Goal: Task Accomplishment & Management: Use online tool/utility

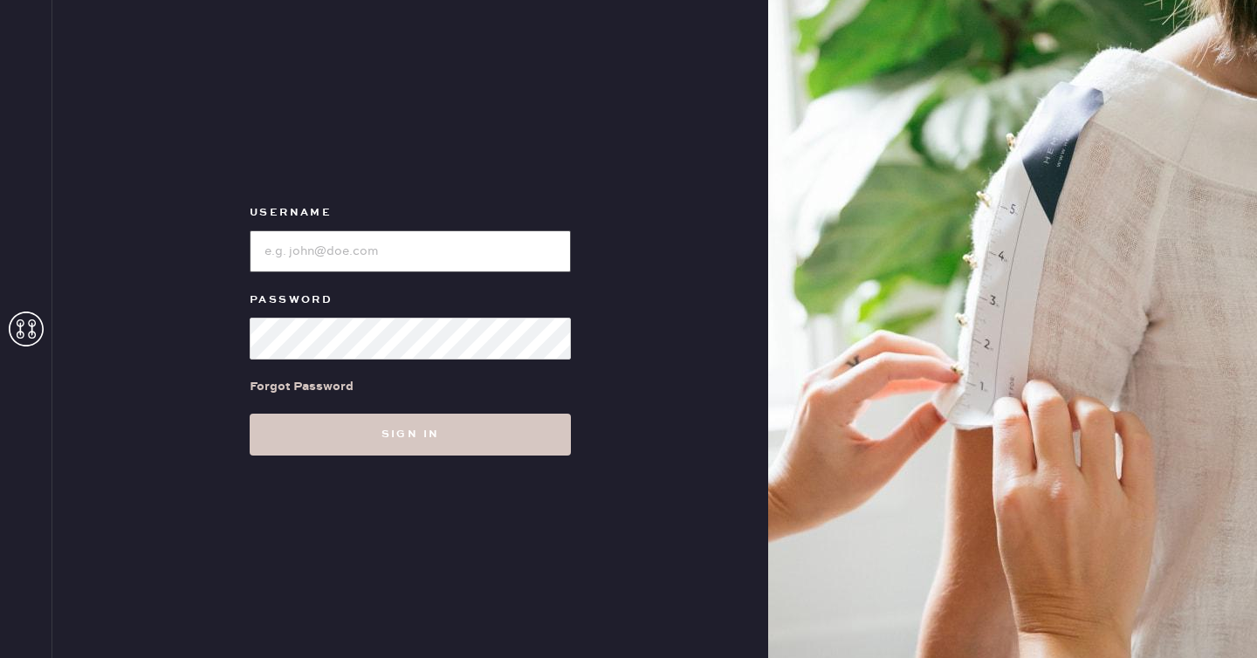
click at [292, 259] on input "loginName" at bounding box center [410, 252] width 321 height 42
type input "tina.chang+superadmin@hemster.co"
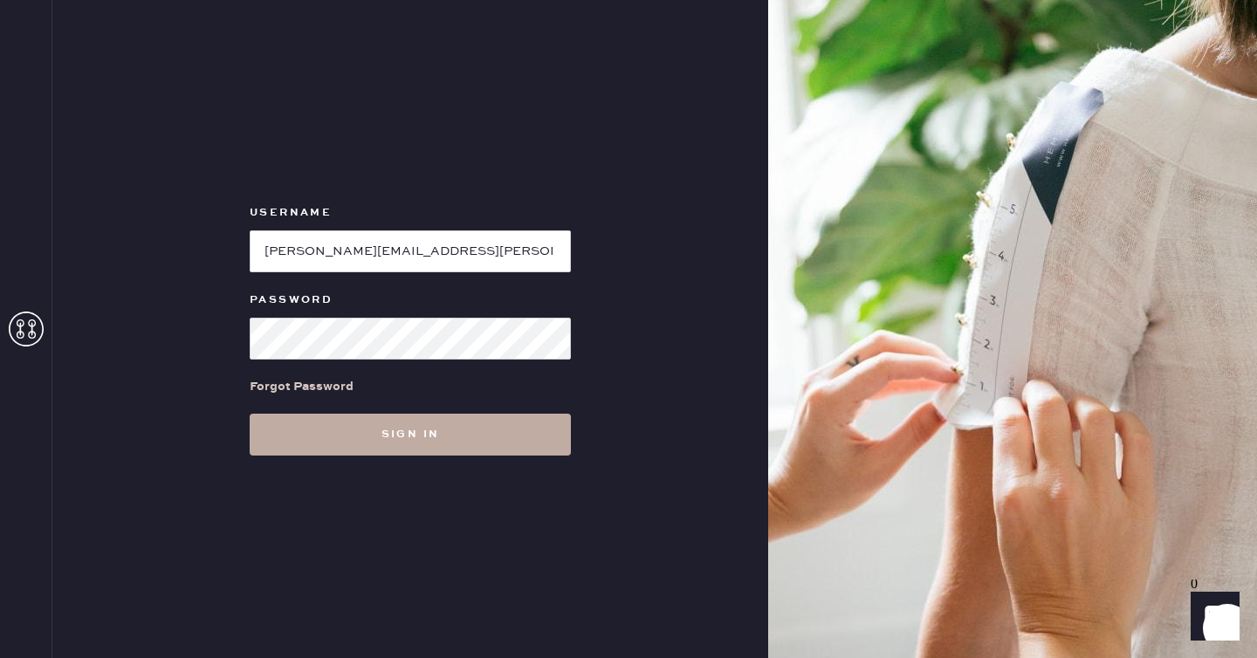
click at [321, 445] on button "Sign in" at bounding box center [410, 435] width 321 height 42
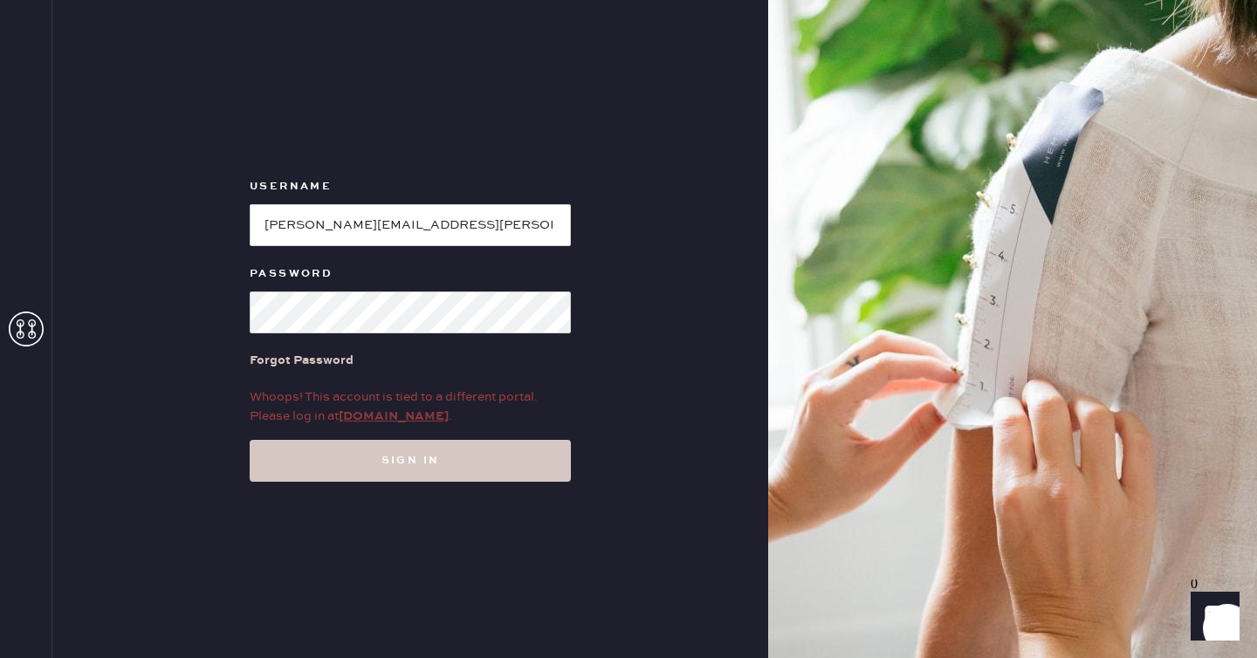
click at [366, 422] on link "admin.hemster.co" at bounding box center [394, 417] width 110 height 16
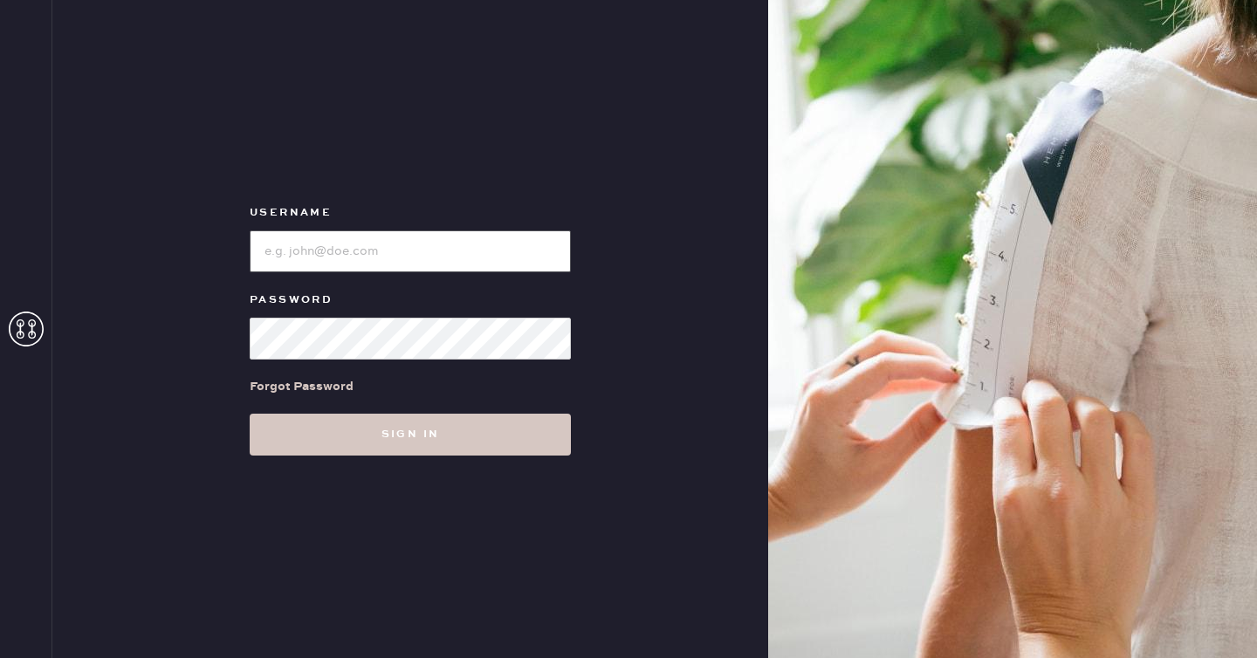
click at [363, 256] on input "loginName" at bounding box center [410, 252] width 321 height 42
paste input "tina.chang+testassociate@hemster.co"
click at [250, 414] on button "Sign in" at bounding box center [410, 435] width 321 height 42
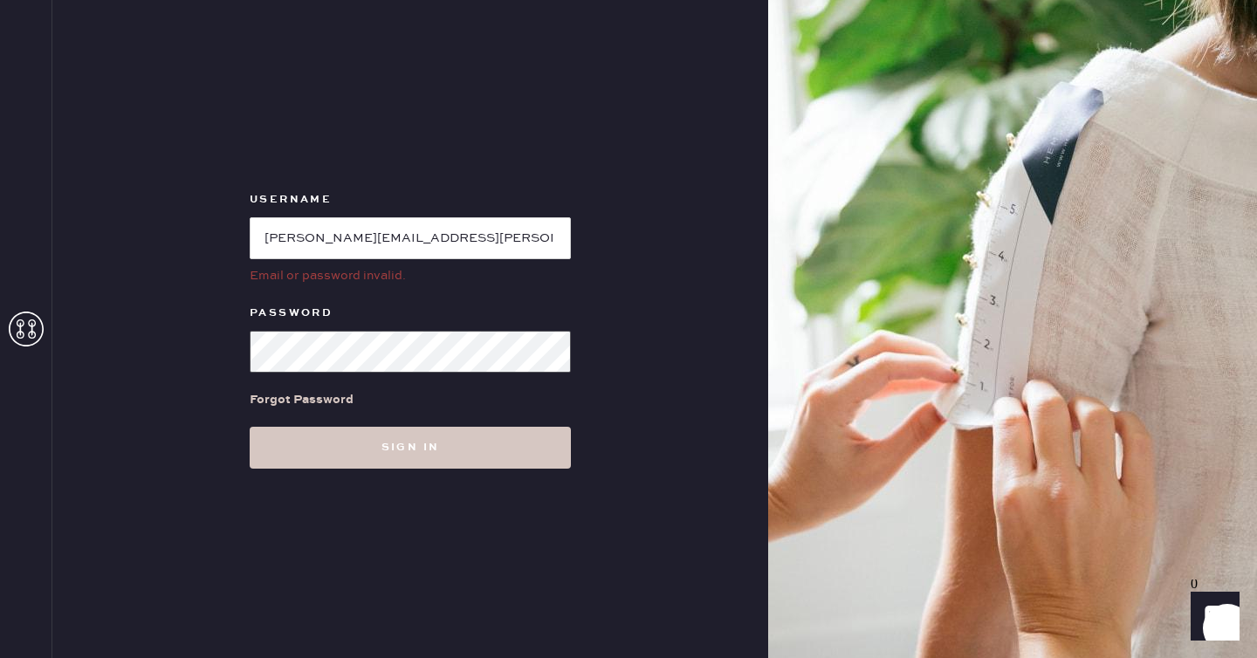
click at [250, 427] on button "Sign in" at bounding box center [410, 448] width 321 height 42
click at [437, 233] on input "loginName" at bounding box center [410, 238] width 321 height 42
paste input "tina.chang+testretailerlogin@hemster.co"
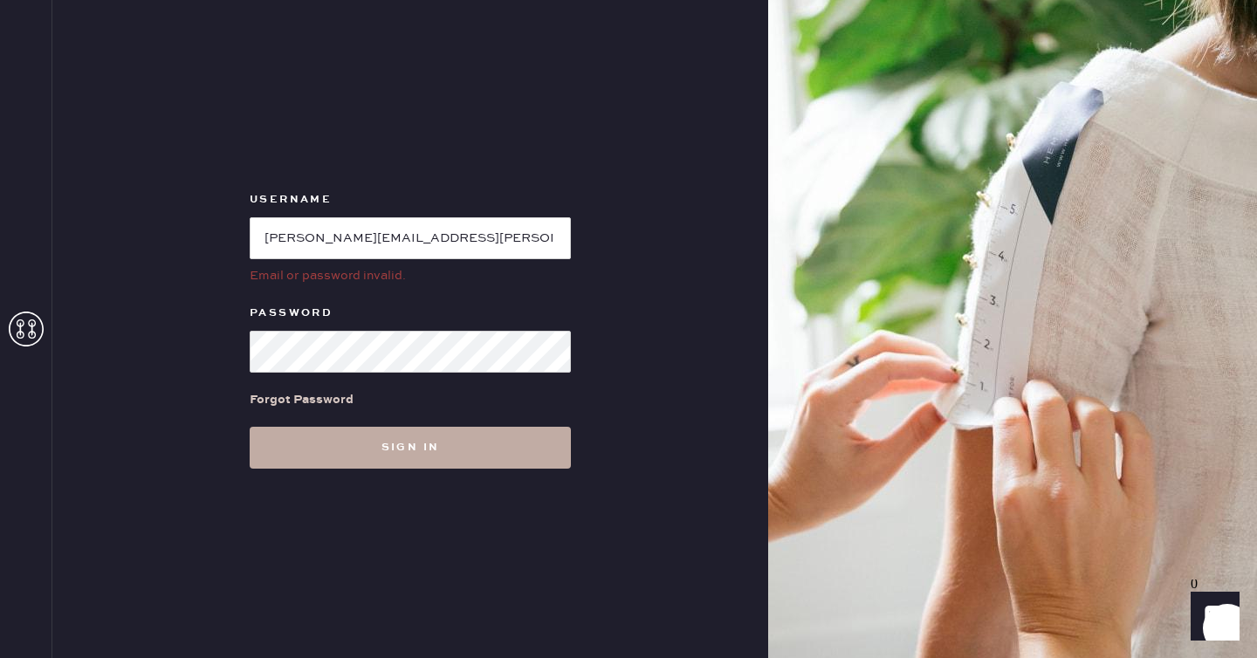
click at [348, 444] on button "Sign in" at bounding box center [410, 448] width 321 height 42
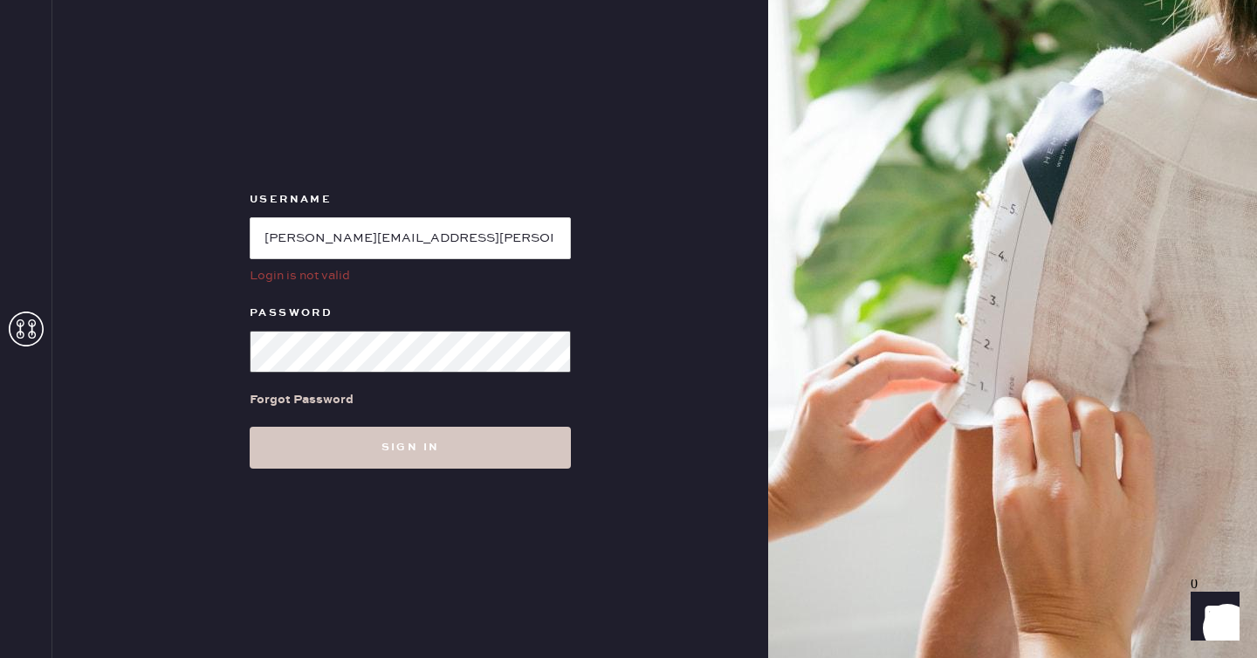
click at [250, 427] on button "Sign in" at bounding box center [410, 448] width 321 height 42
click at [497, 229] on input "loginName" at bounding box center [410, 238] width 321 height 42
click at [506, 239] on input "loginName" at bounding box center [410, 238] width 321 height 42
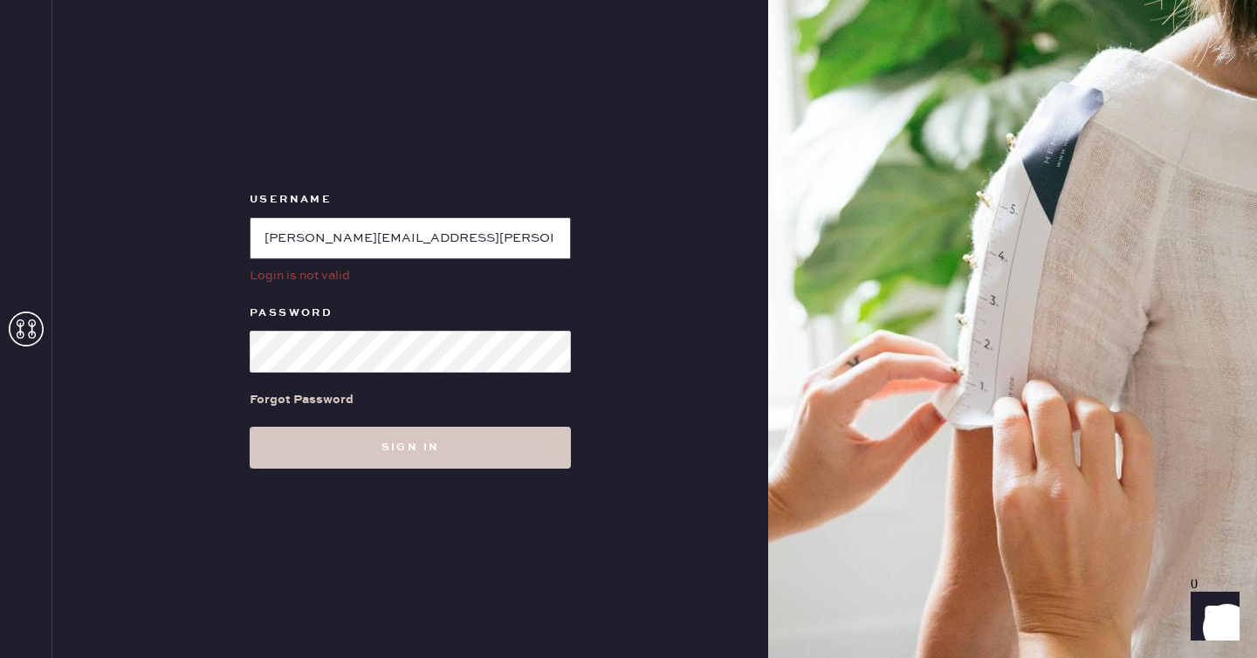
drag, startPoint x: 512, startPoint y: 239, endPoint x: 625, endPoint y: 238, distance: 113.5
click at [625, 239] on div "Username Login is not valid Password Forgot Password Sign in" at bounding box center [410, 329] width 716 height 658
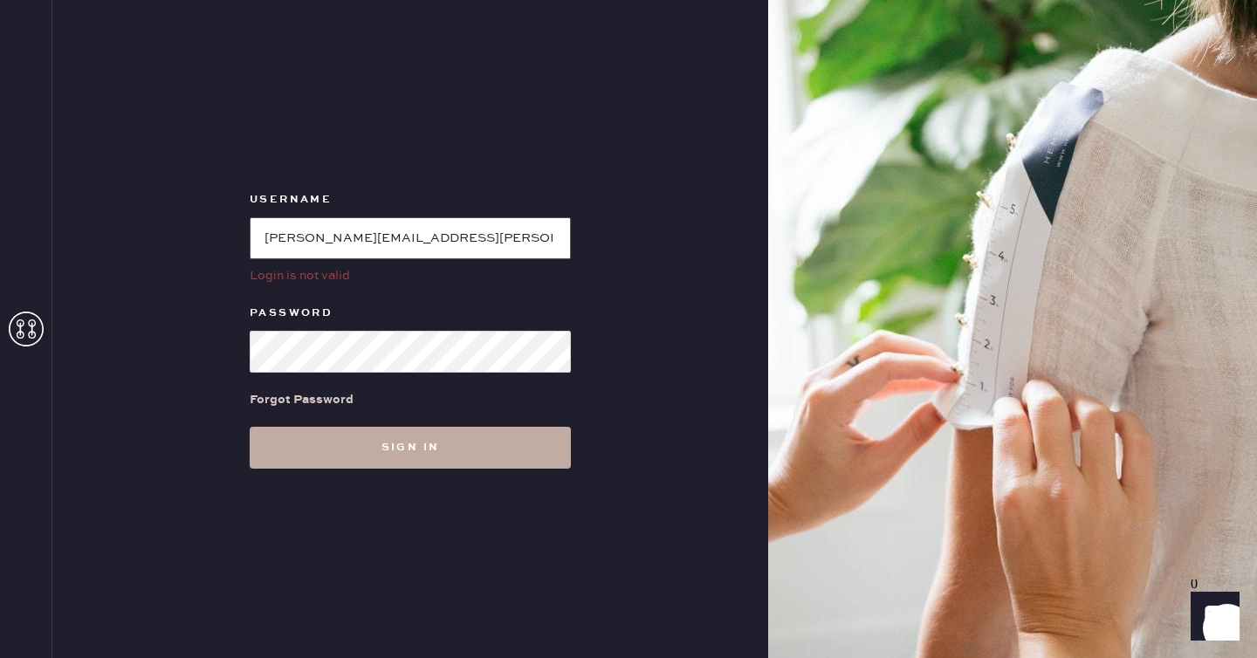
type input "tina.chang+testretailerlogin@hemster.co"
click at [406, 444] on button "Sign in" at bounding box center [410, 448] width 321 height 42
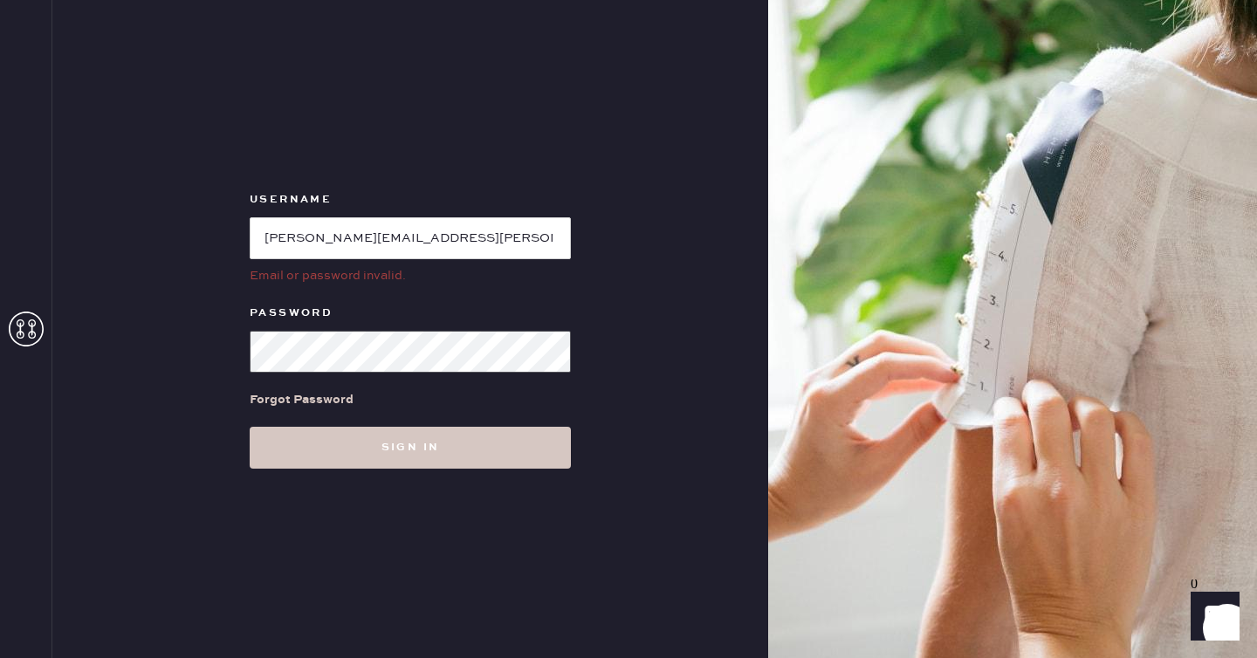
click at [250, 427] on button "Sign in" at bounding box center [410, 448] width 321 height 42
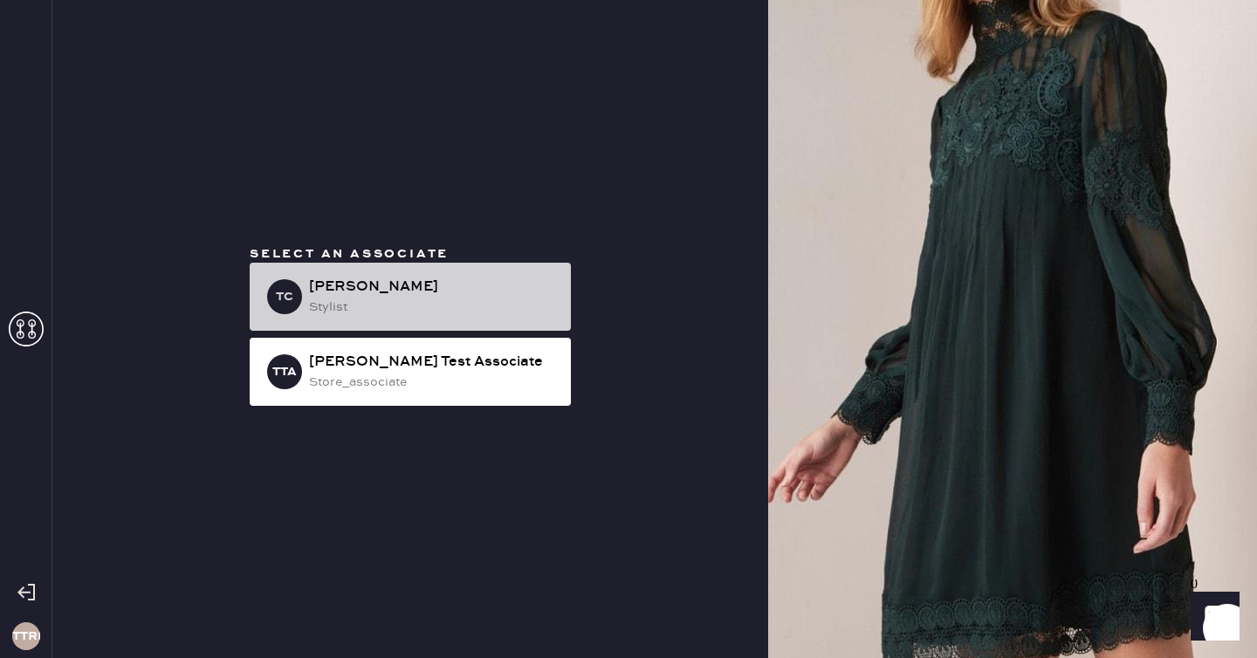
click at [300, 319] on div "TC Tina Chang stylist" at bounding box center [410, 297] width 321 height 68
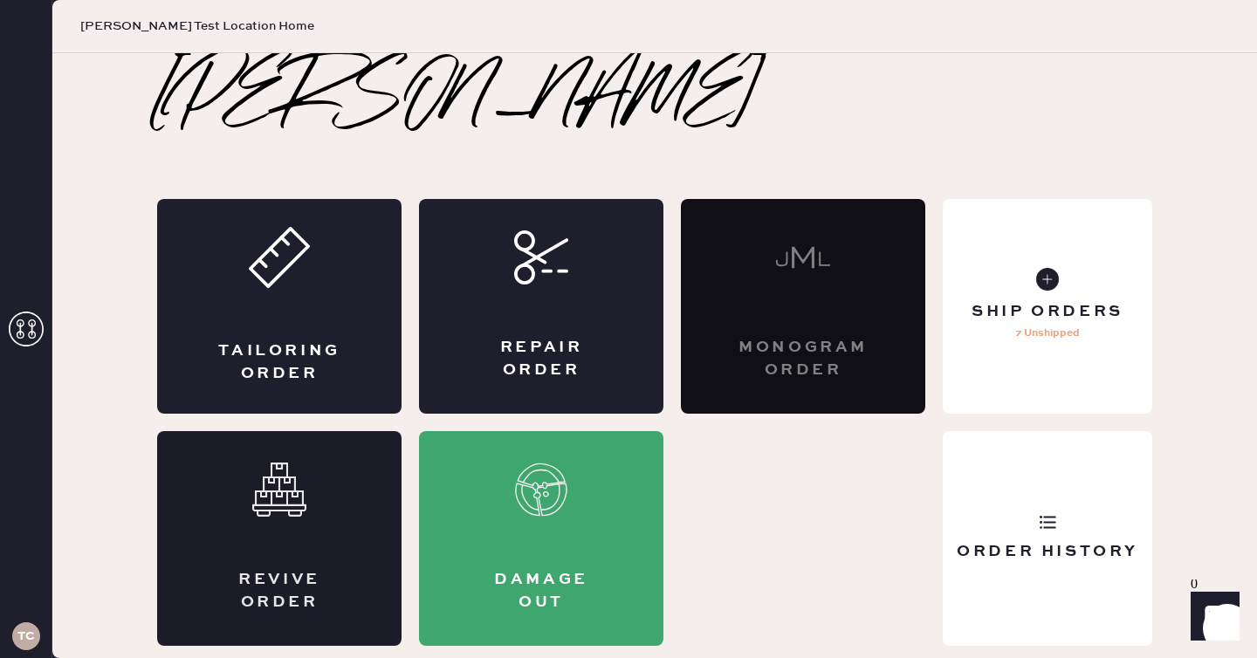
click at [320, 507] on div "Revive order" at bounding box center [279, 538] width 245 height 215
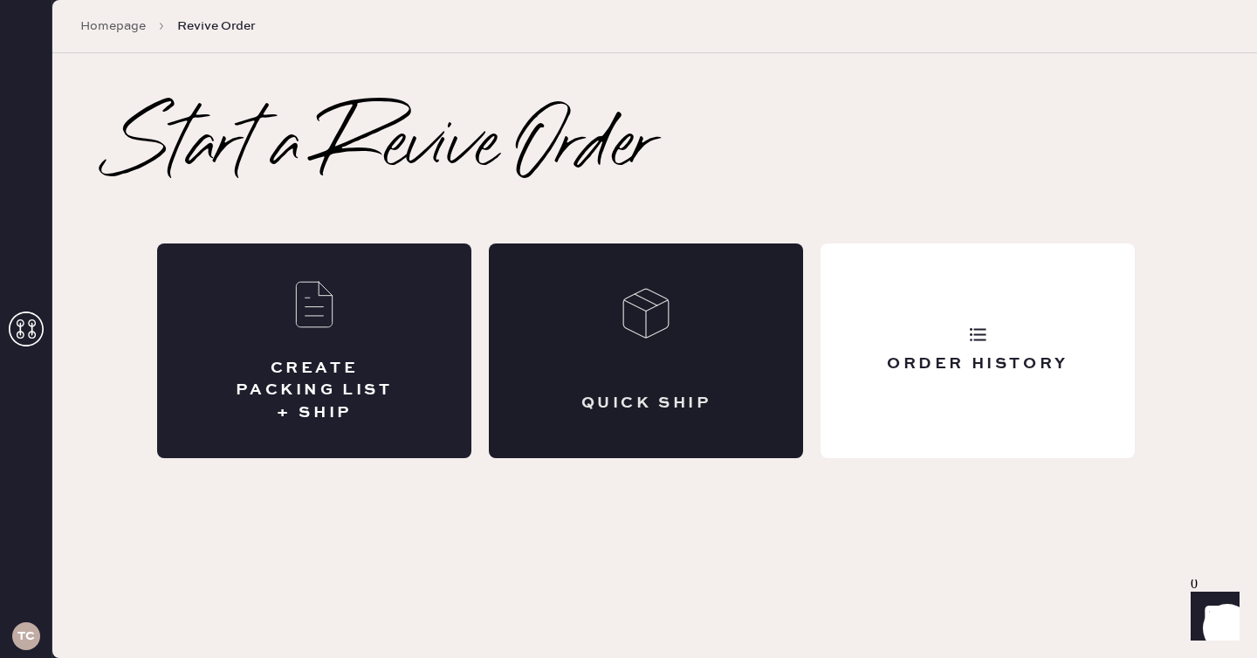
click at [744, 295] on div "QUICK SHIP" at bounding box center [646, 351] width 314 height 215
click at [297, 295] on icon at bounding box center [314, 305] width 54 height 54
click at [291, 341] on div "CREATE PACKING LIST + SHIP" at bounding box center [314, 351] width 314 height 215
click at [281, 488] on div "CREATE PACKING LIST + SHIP QUICK SHIP Order History" at bounding box center [655, 467] width 996 height 447
click at [328, 379] on div "CREATE PACKING LIST + SHIP" at bounding box center [314, 391] width 175 height 66
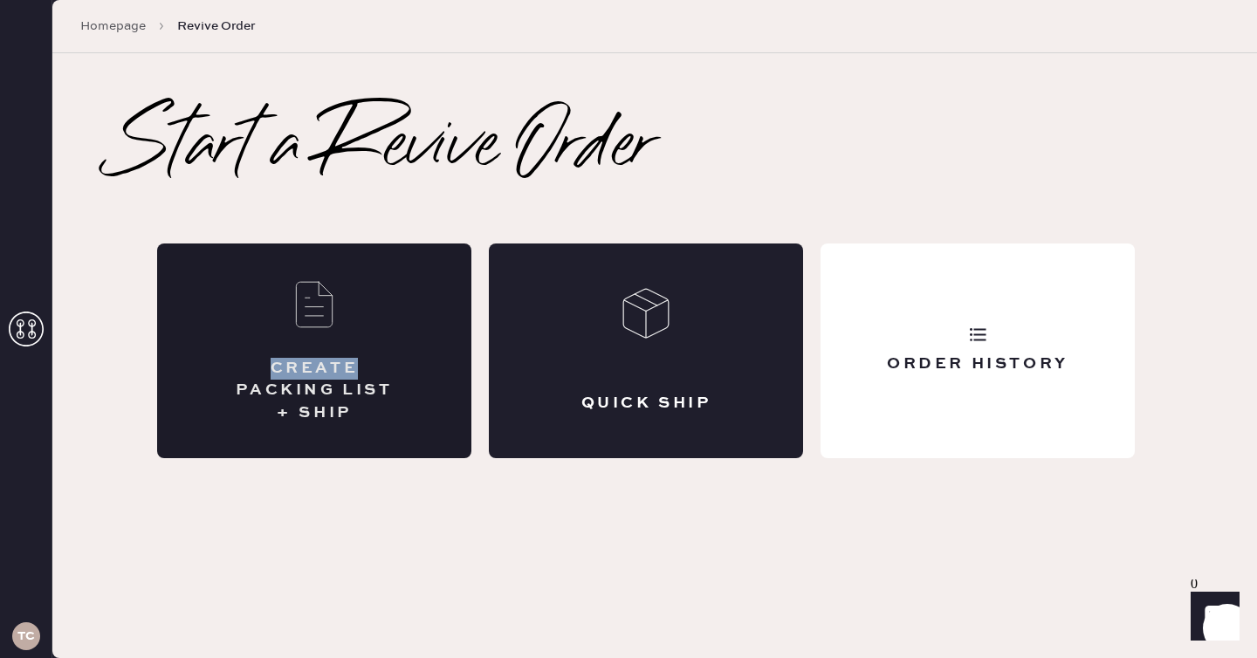
click at [328, 379] on div "CREATE PACKING LIST + SHIP" at bounding box center [314, 391] width 175 height 66
click at [359, 527] on div "CREATE PACKING LIST + SHIP QUICK SHIP Order History" at bounding box center [655, 467] width 996 height 447
click at [521, 387] on div "QUICK SHIP" at bounding box center [646, 351] width 314 height 215
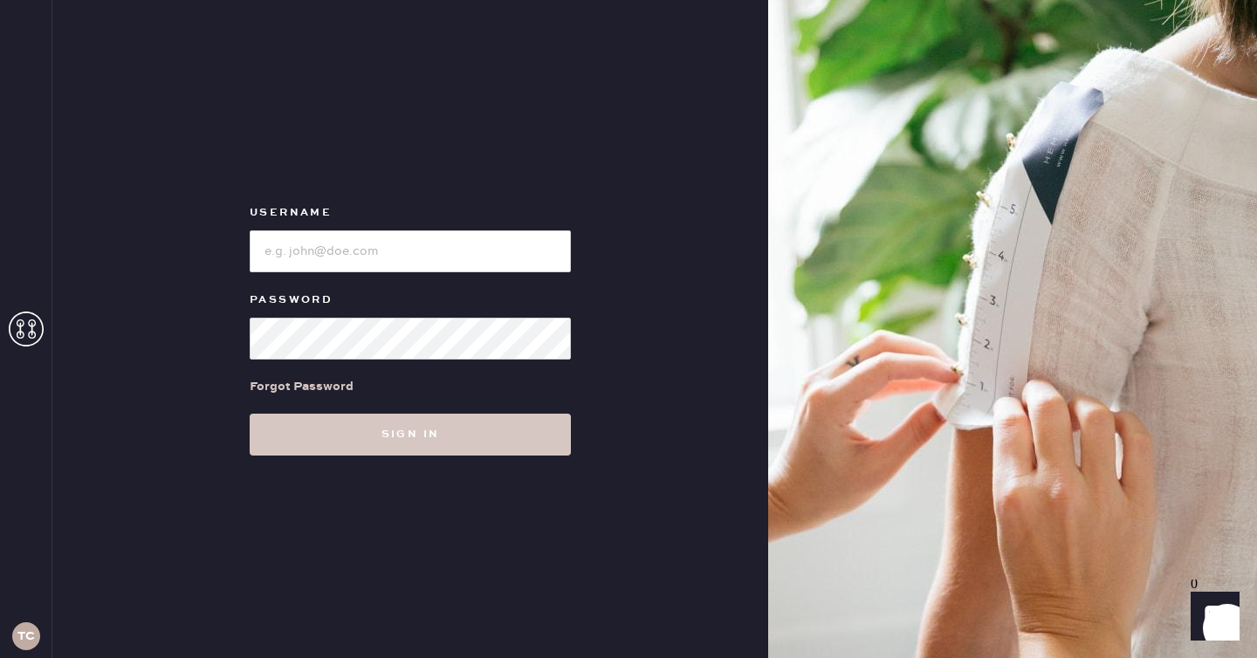
click at [28, 640] on h3 "TC" at bounding box center [25, 636] width 17 height 12
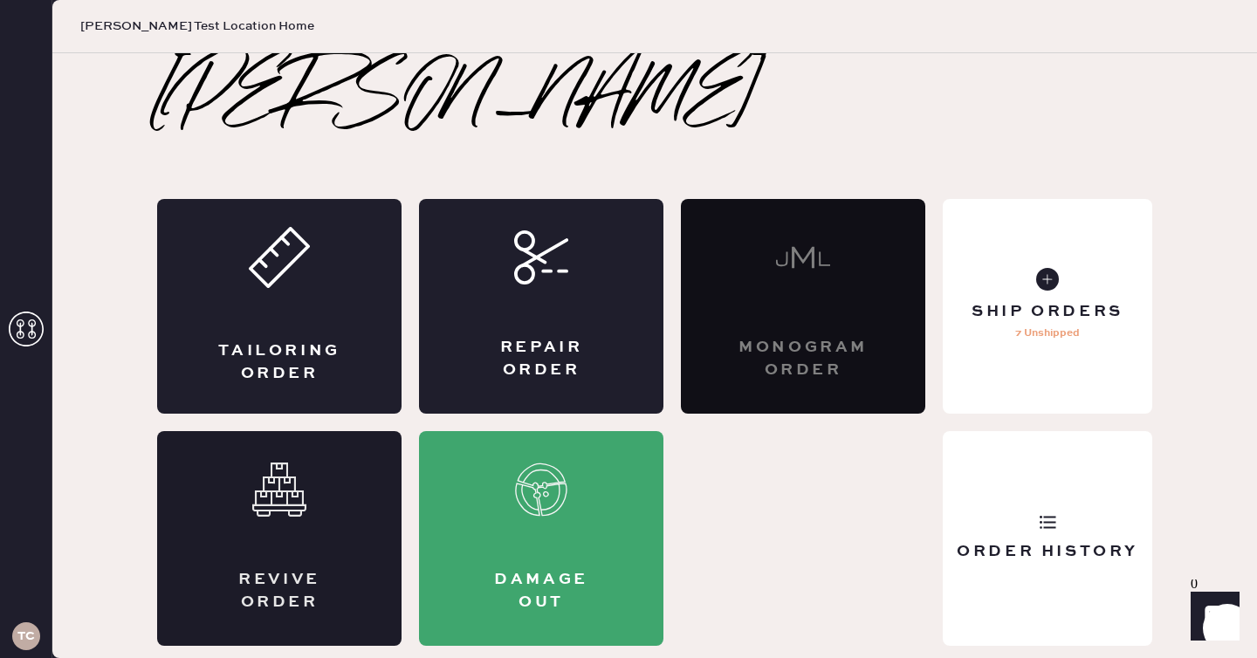
click at [278, 556] on div "Revive order" at bounding box center [279, 538] width 245 height 215
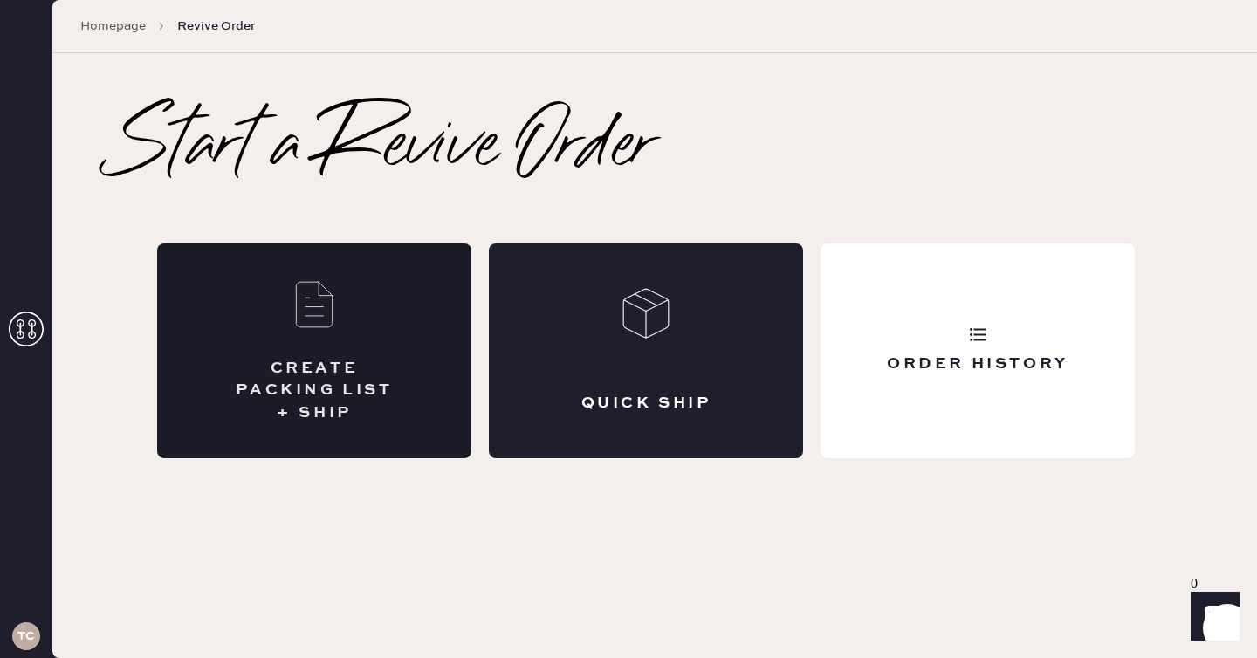
click at [352, 332] on div "CREATE PACKING LIST + SHIP" at bounding box center [314, 351] width 314 height 215
click at [549, 275] on div "QUICK SHIP" at bounding box center [646, 351] width 314 height 215
click at [888, 298] on div "Order History" at bounding box center [978, 351] width 314 height 215
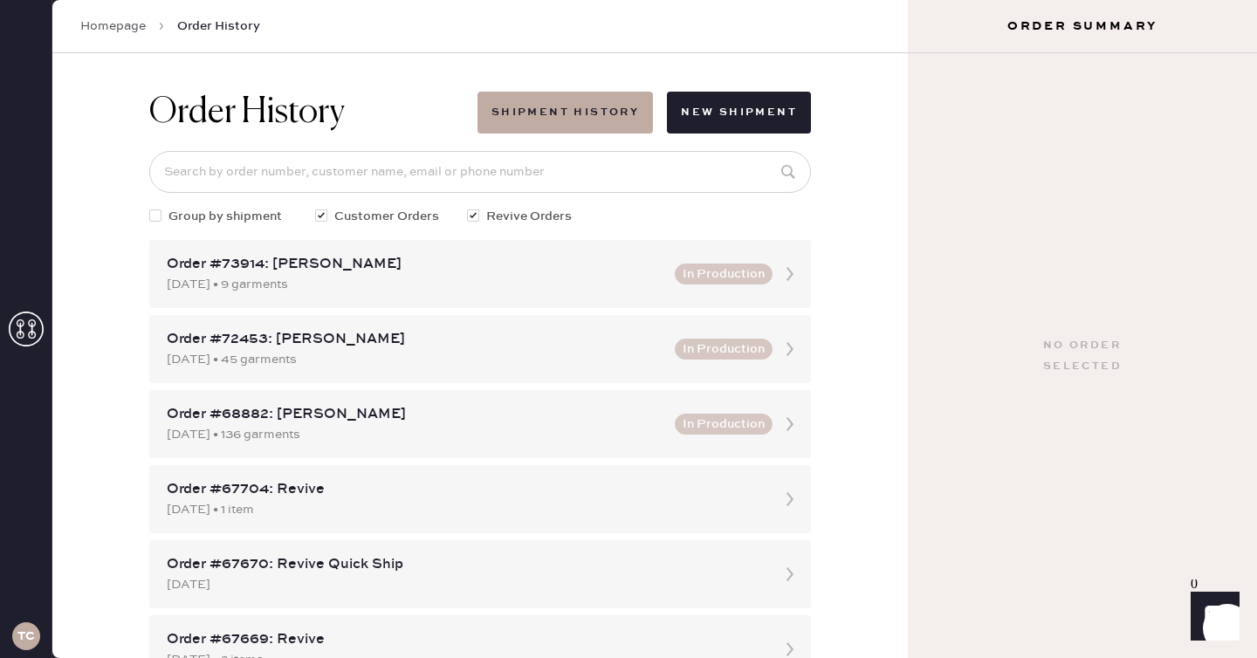
click at [320, 215] on div at bounding box center [321, 216] width 12 height 12
click at [316, 208] on input "Customer Orders" at bounding box center [315, 207] width 1 height 1
checkbox input "false"
click at [334, 267] on div "Order #73914: Tina Chang" at bounding box center [416, 264] width 498 height 21
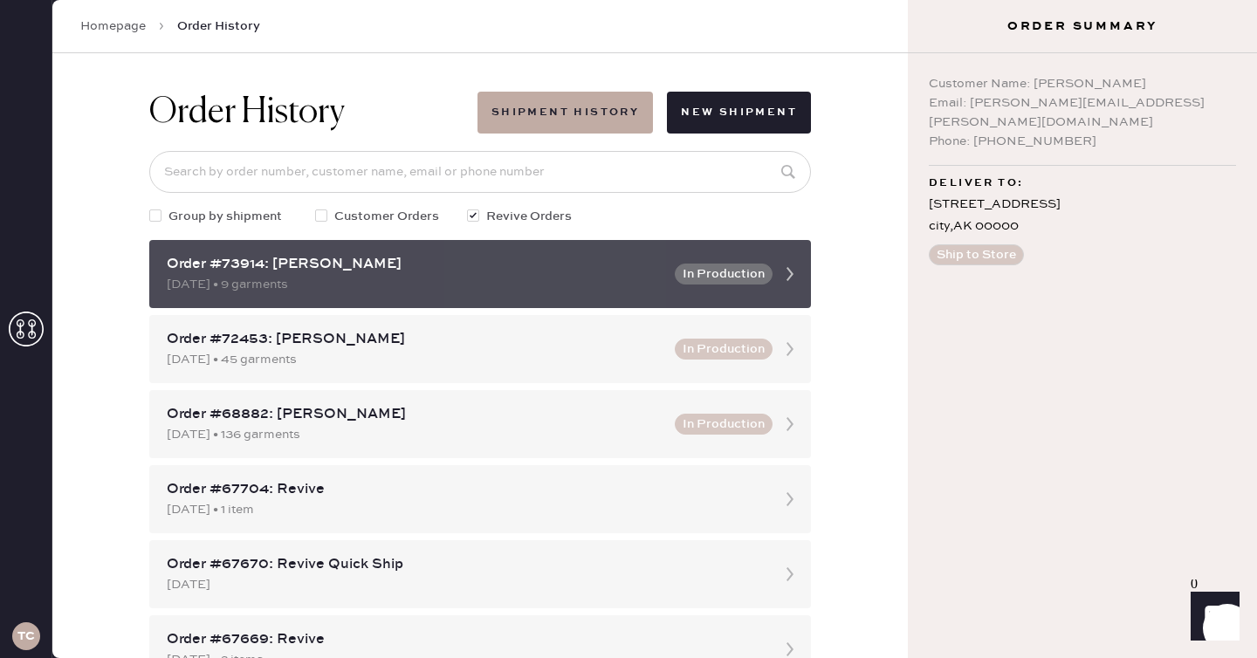
click at [781, 270] on icon at bounding box center [790, 274] width 35 height 35
click at [800, 273] on icon at bounding box center [790, 274] width 35 height 35
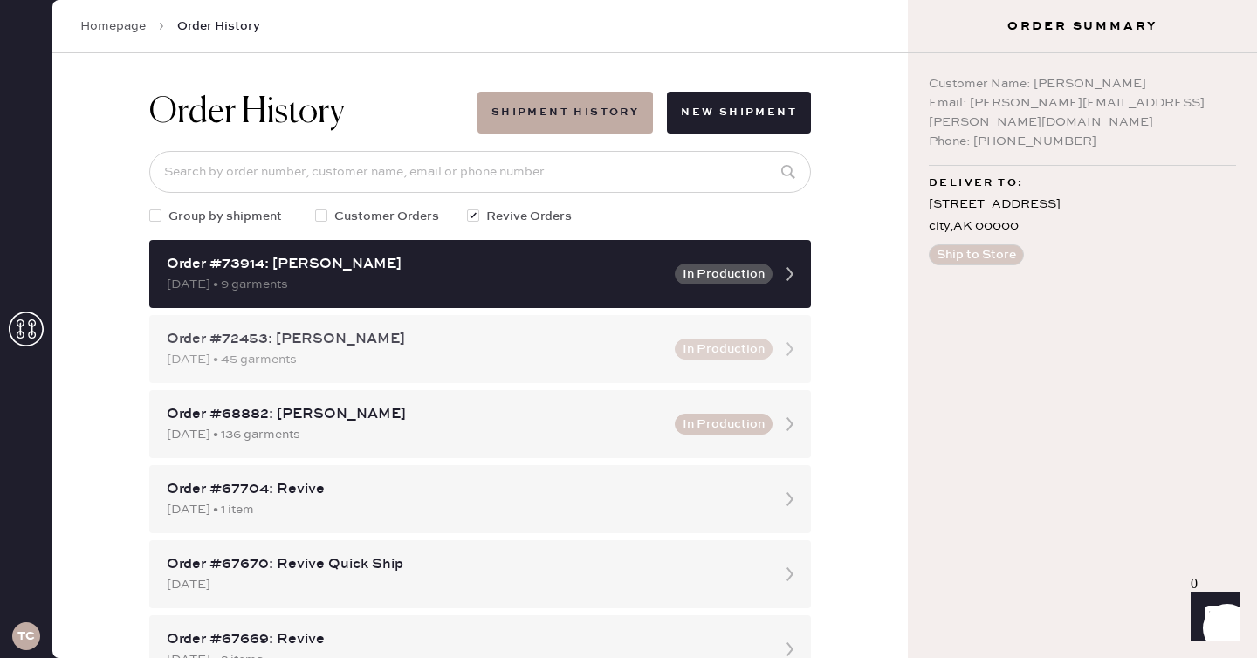
click at [760, 361] on div "Order #72453: Tina Chang 11/06/2024 • 45 garments In Production" at bounding box center [480, 349] width 662 height 68
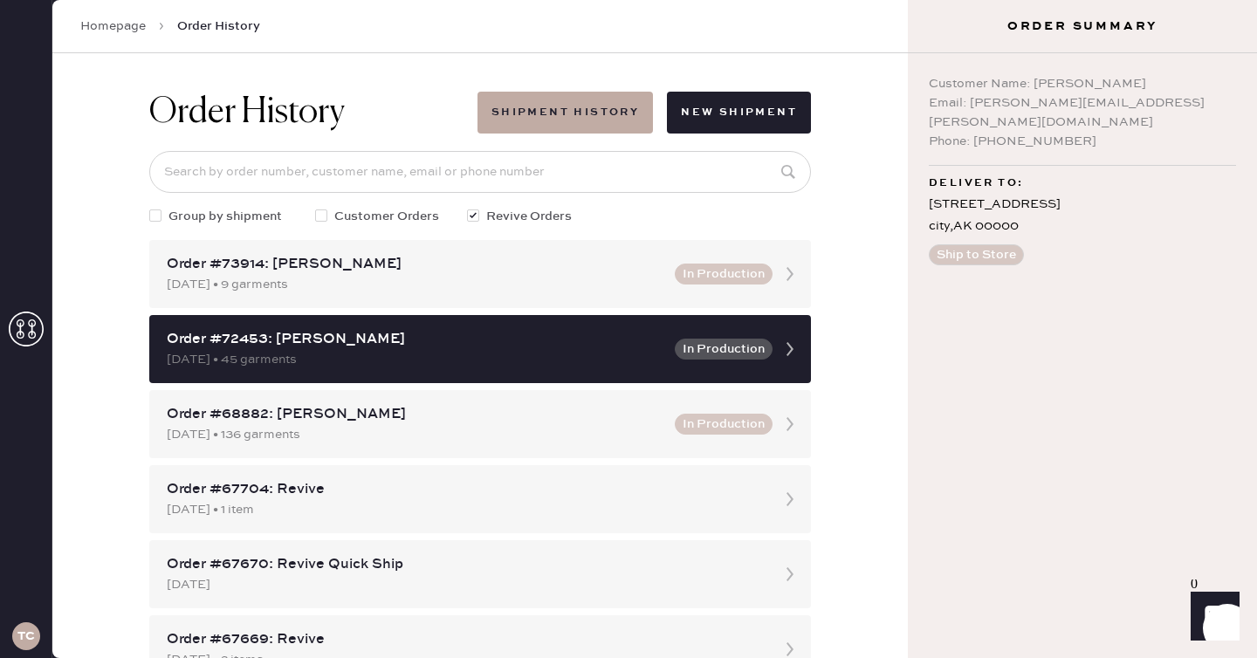
click at [888, 502] on div "Order History Shipment History New Shipment Group by shipment Customer Orders R…" at bounding box center [480, 355] width 856 height 605
click at [10, 641] on div "TC" at bounding box center [26, 637] width 52 height 44
click at [24, 641] on h3 "TC" at bounding box center [25, 636] width 17 height 12
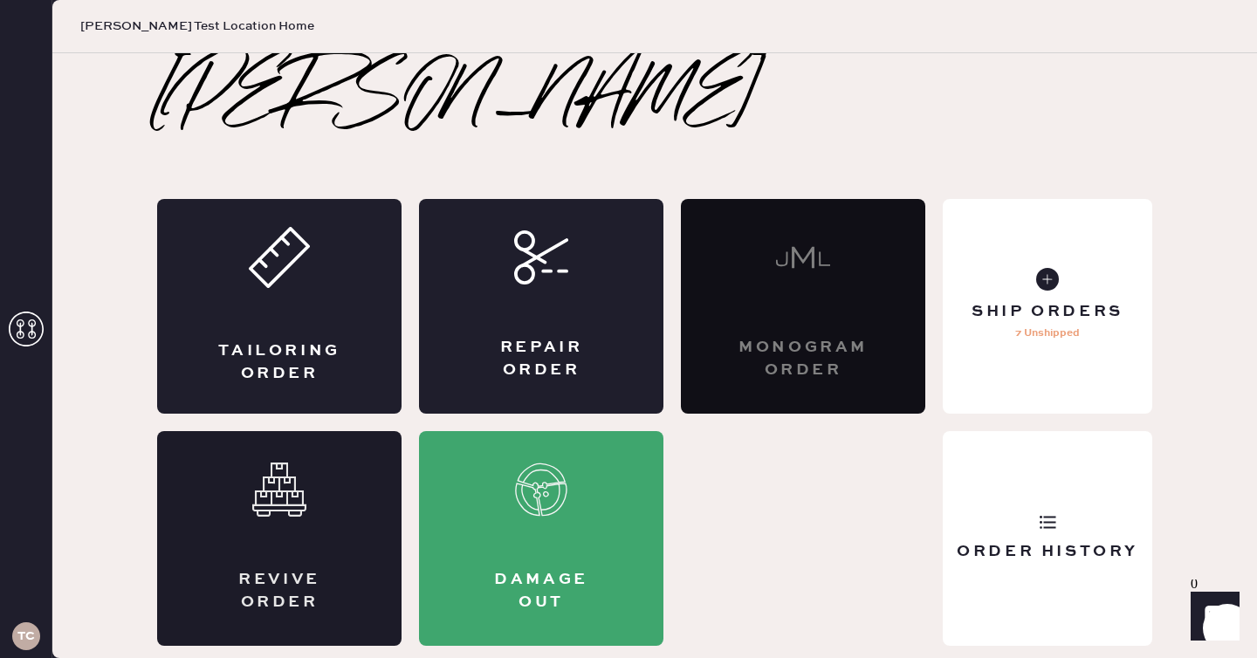
click at [294, 523] on div "Revive order" at bounding box center [279, 538] width 245 height 215
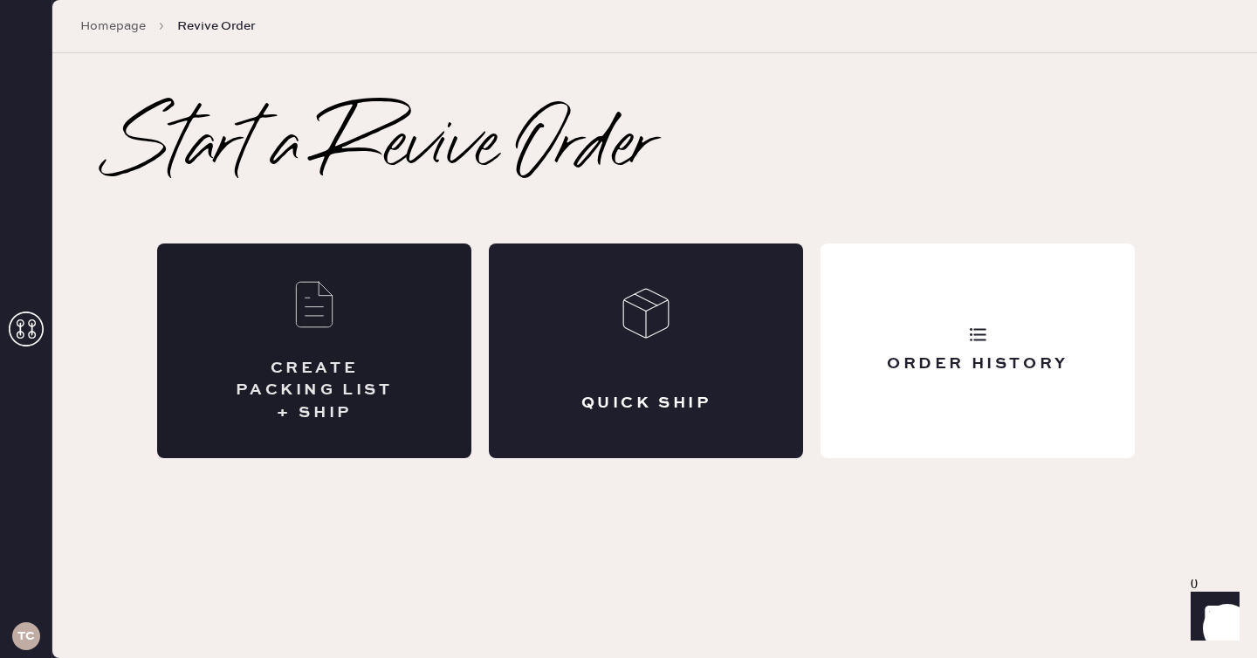
click at [320, 382] on div "CREATE PACKING LIST + SHIP" at bounding box center [314, 391] width 175 height 66
click at [620, 252] on div "QUICK SHIP" at bounding box center [646, 351] width 314 height 215
click at [257, 365] on div "CREATE PACKING LIST + SHIP" at bounding box center [314, 391] width 175 height 66
click at [292, 362] on div "CREATE PACKING LIST + SHIP" at bounding box center [314, 391] width 175 height 66
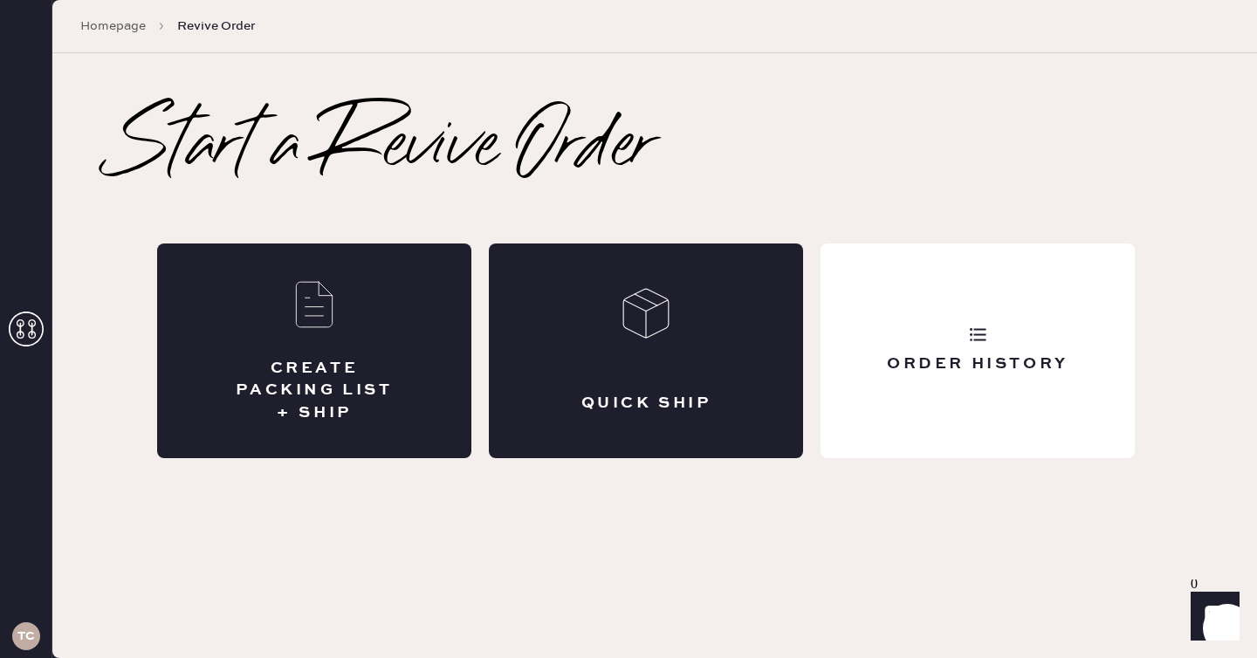
click at [217, 540] on div "CREATE PACKING LIST + SHIP QUICK SHIP Order History" at bounding box center [655, 467] width 996 height 447
click at [27, 630] on h3 "TC" at bounding box center [25, 636] width 17 height 12
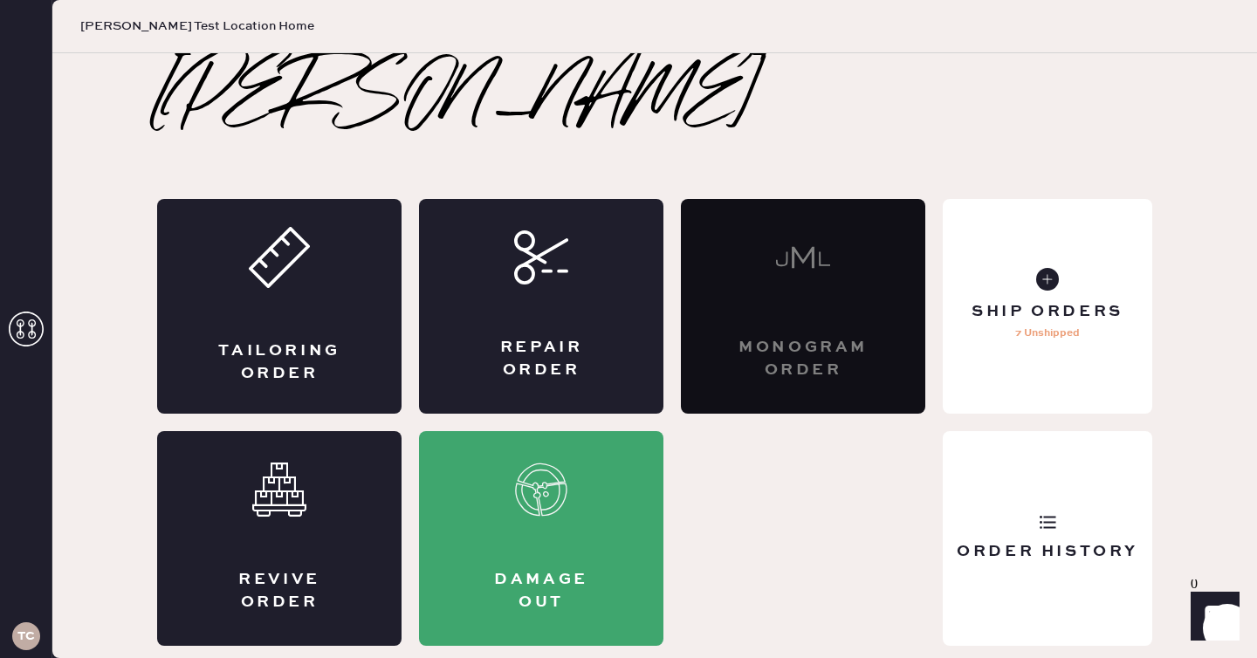
click at [38, 326] on icon at bounding box center [26, 329] width 35 height 35
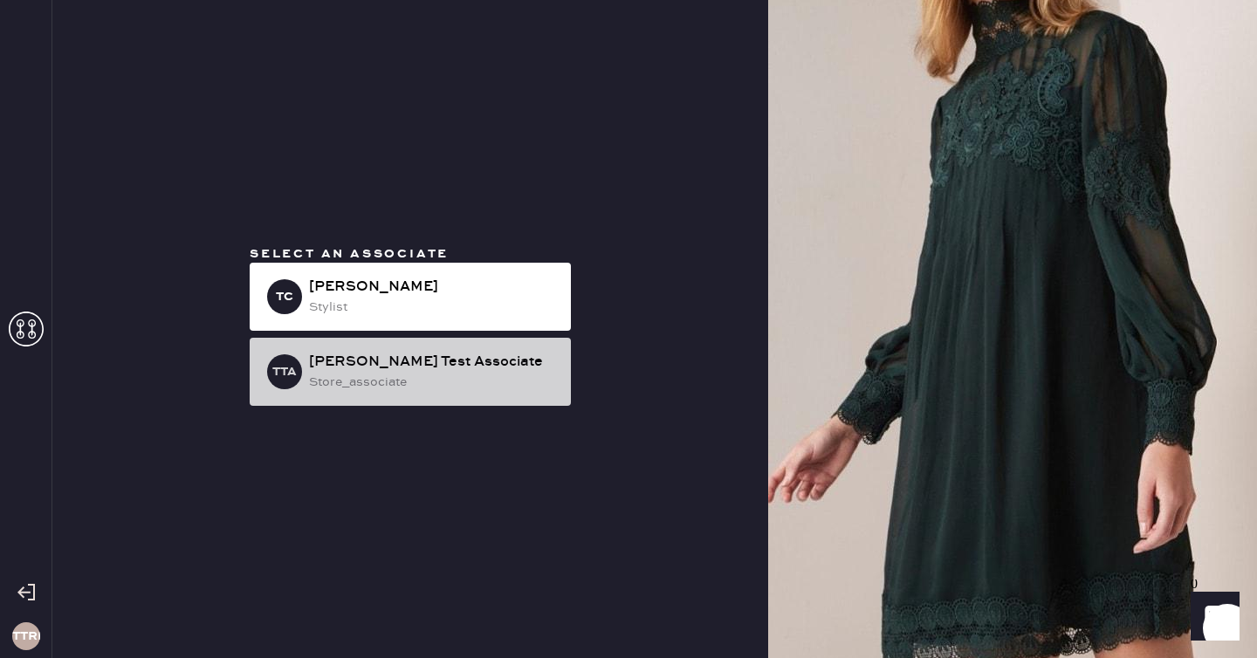
click at [300, 388] on div "TTA Tina Test Associate store_associate" at bounding box center [410, 372] width 321 height 68
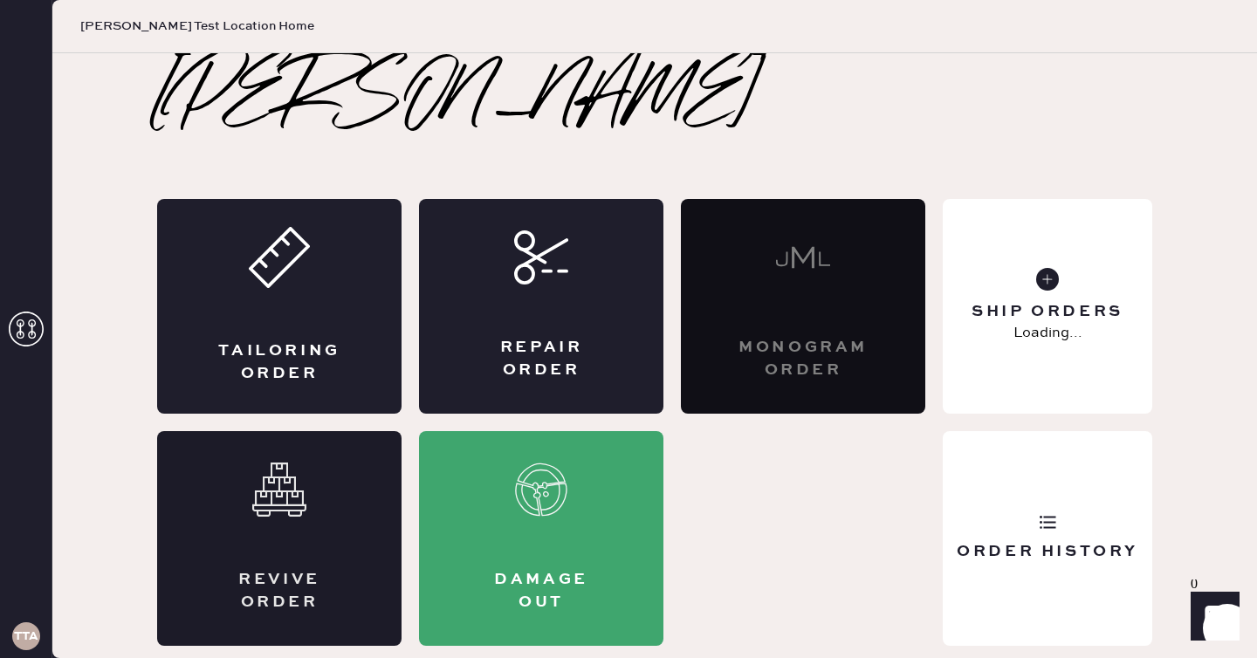
click at [247, 567] on div "Revive order" at bounding box center [279, 538] width 245 height 215
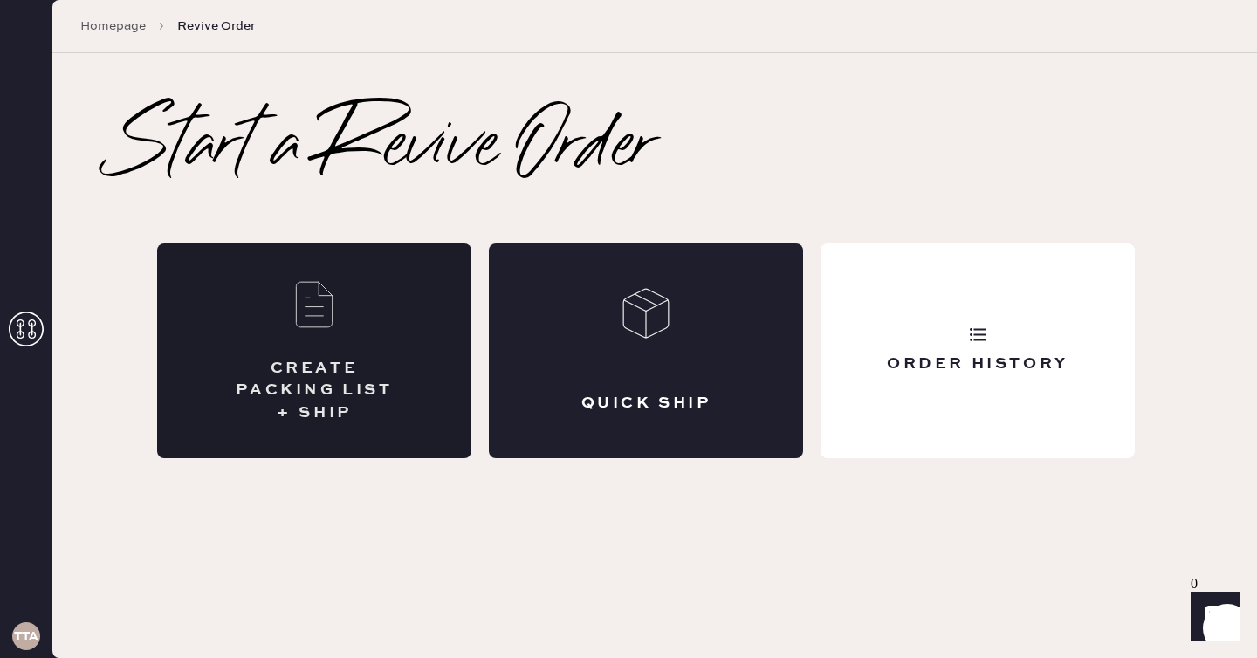
click at [341, 267] on div "CREATE PACKING LIST + SHIP" at bounding box center [314, 351] width 314 height 215
click at [587, 365] on div "QUICK SHIP" at bounding box center [646, 351] width 314 height 215
click at [249, 367] on div "CREATE PACKING LIST + SHIP" at bounding box center [314, 391] width 175 height 66
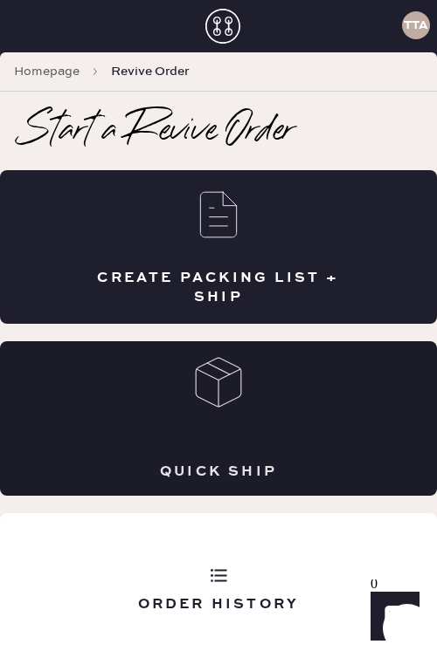
click at [240, 414] on div "QUICK SHIP" at bounding box center [218, 418] width 437 height 154
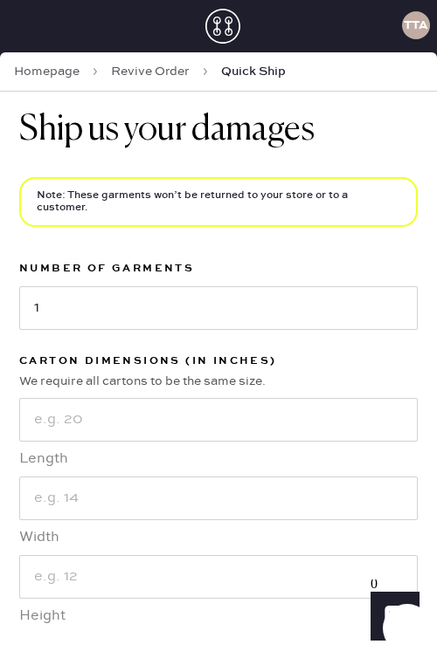
scroll to position [93, 0]
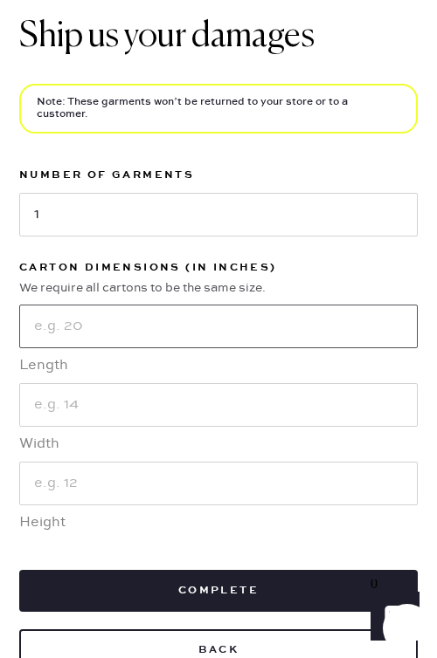
click at [197, 305] on input "text" at bounding box center [218, 327] width 398 height 44
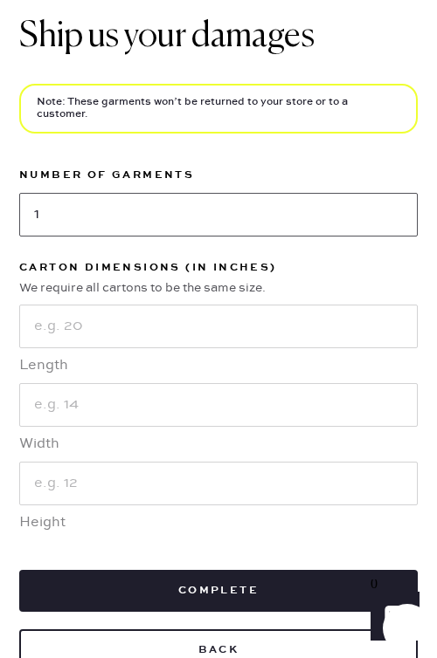
click at [157, 217] on input "1" at bounding box center [218, 215] width 398 height 44
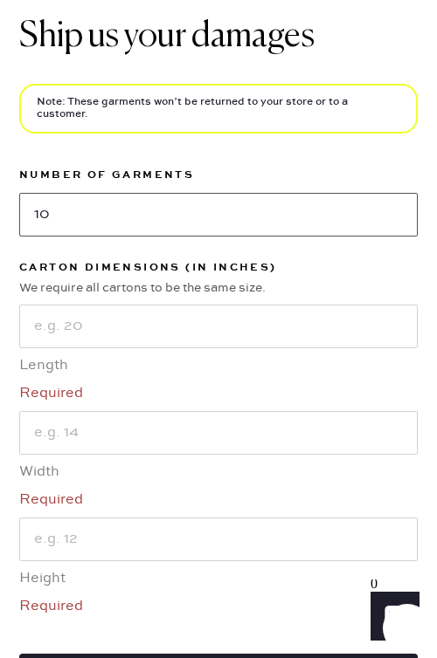
type input "10"
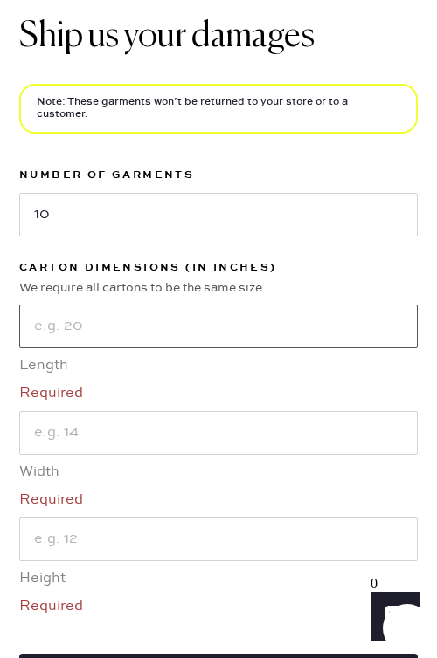
click at [55, 325] on input "text" at bounding box center [218, 327] width 398 height 44
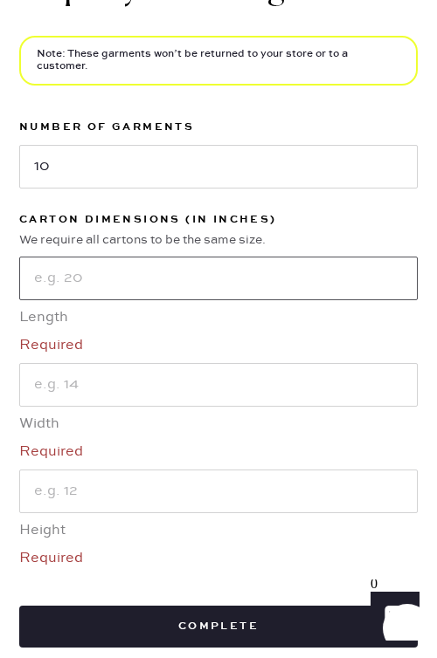
scroll to position [143, 0]
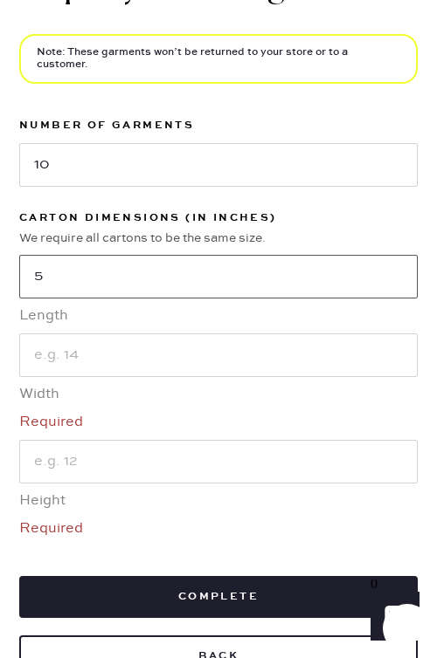
type input "5"
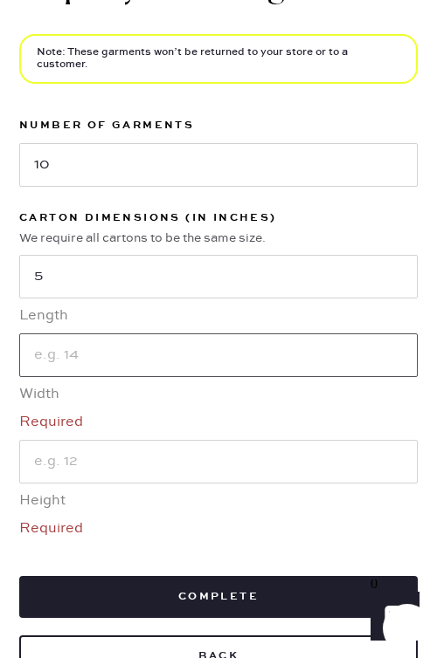
click at [87, 345] on input "text" at bounding box center [218, 356] width 398 height 44
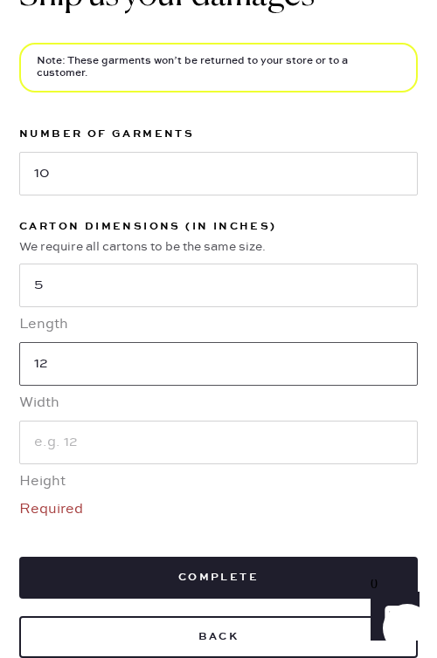
scroll to position [121, 0]
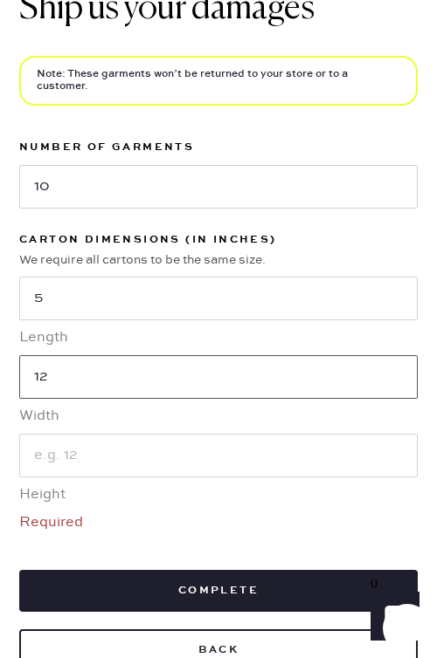
type input "12"
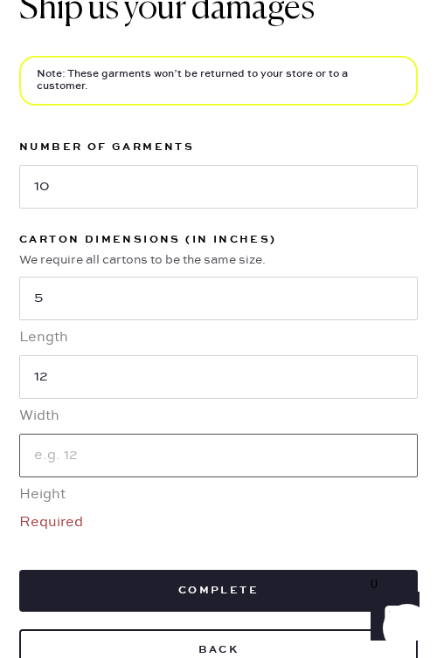
click at [64, 441] on input "text" at bounding box center [218, 456] width 398 height 44
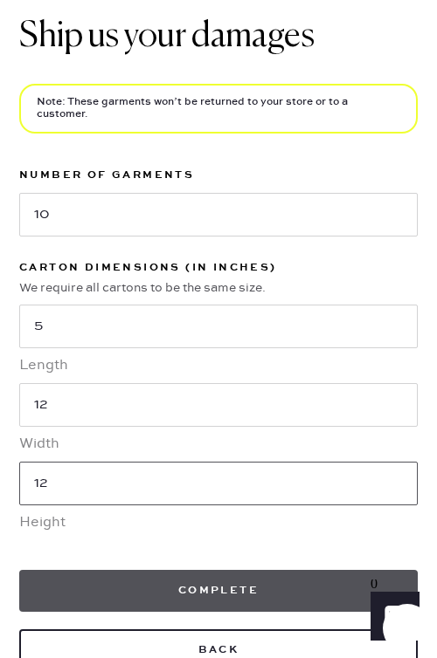
type input "12"
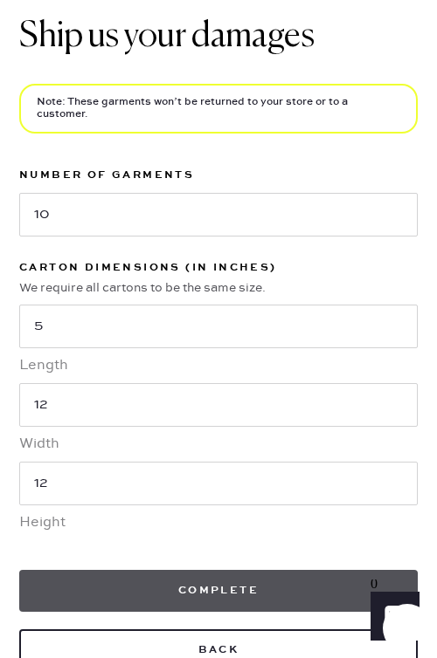
click at [94, 570] on button "Complete" at bounding box center [218, 591] width 398 height 42
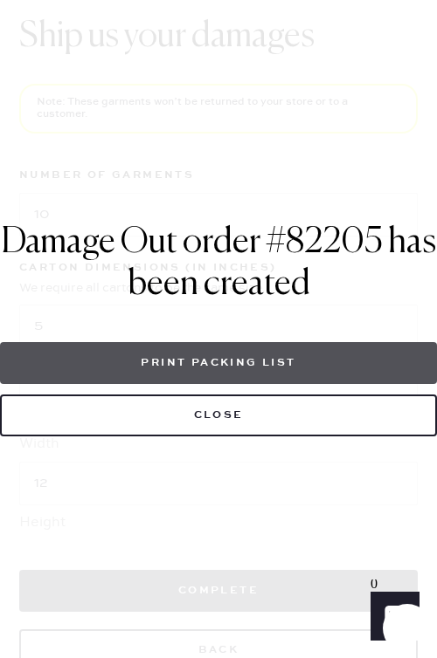
click at [241, 375] on button "Print Packing List" at bounding box center [218, 363] width 437 height 42
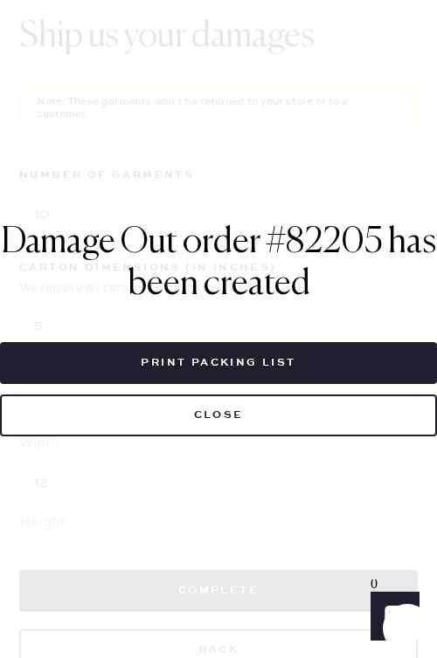
click at [320, 462] on div "Damage Out order #82205 has been created HEMSTER REVIVED packing slip 361 Stagg…" at bounding box center [218, 329] width 437 height 658
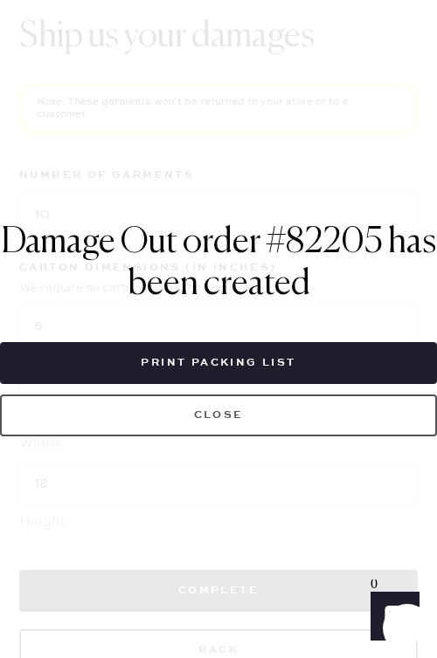
click at [239, 412] on button "close" at bounding box center [218, 416] width 437 height 42
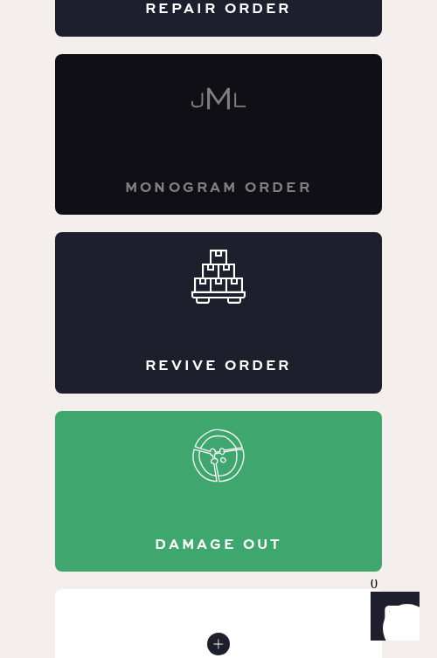
scroll to position [723, 0]
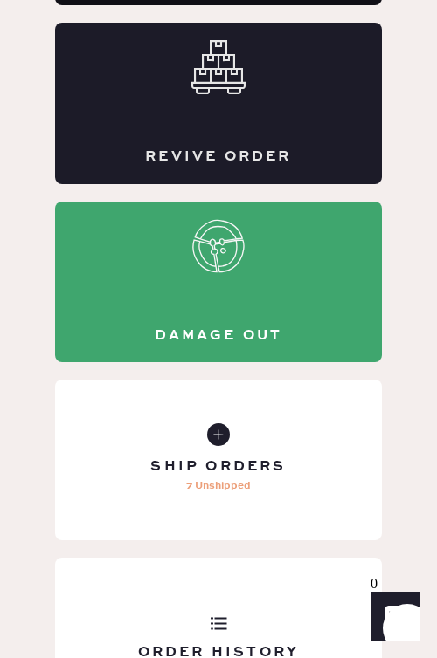
click at [300, 140] on div "Revive order" at bounding box center [218, 103] width 327 height 161
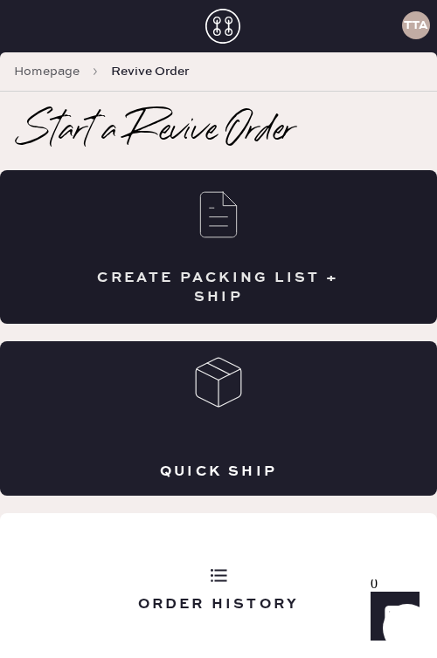
click at [229, 267] on div "CREATE PACKING LIST + SHIP" at bounding box center [218, 247] width 437 height 154
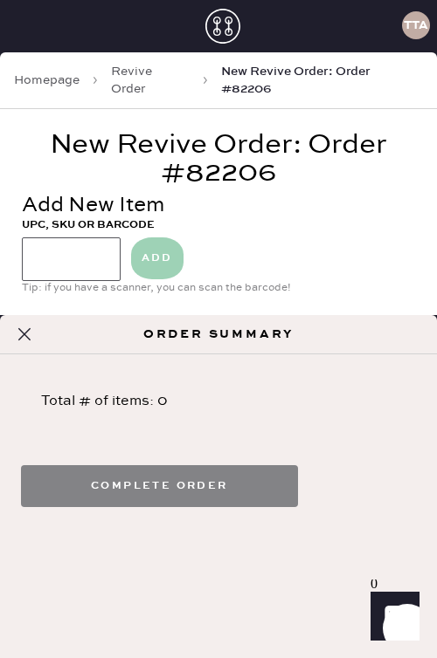
click at [77, 243] on input at bounding box center [71, 260] width 99 height 44
type input "1001"
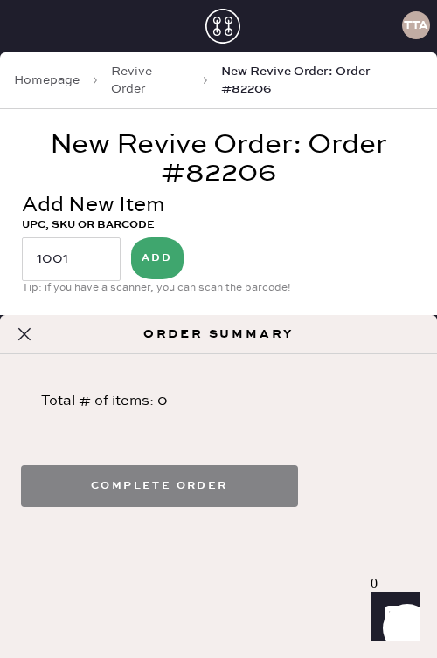
click at [163, 248] on button "ADD" at bounding box center [157, 259] width 52 height 42
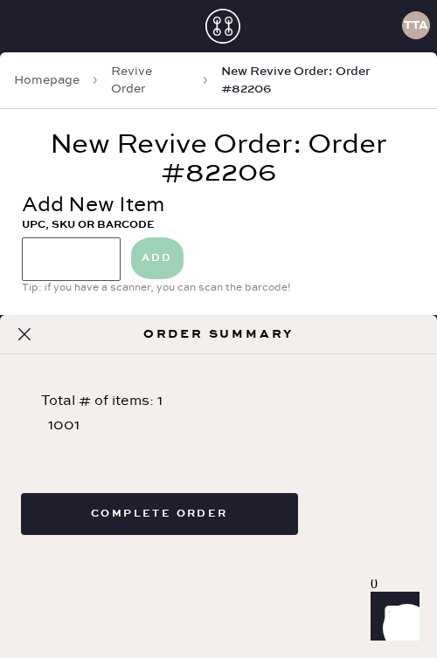
click at [65, 238] on input at bounding box center [71, 260] width 99 height 44
type input "1001"
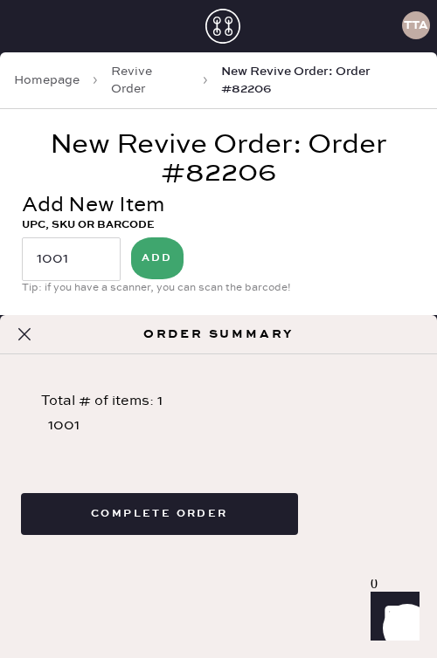
click at [156, 242] on button "ADD" at bounding box center [157, 259] width 52 height 42
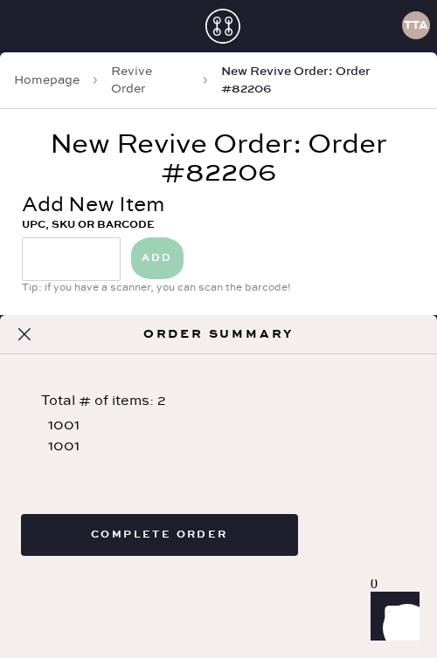
click at [123, 526] on button "Complete Order" at bounding box center [159, 535] width 277 height 42
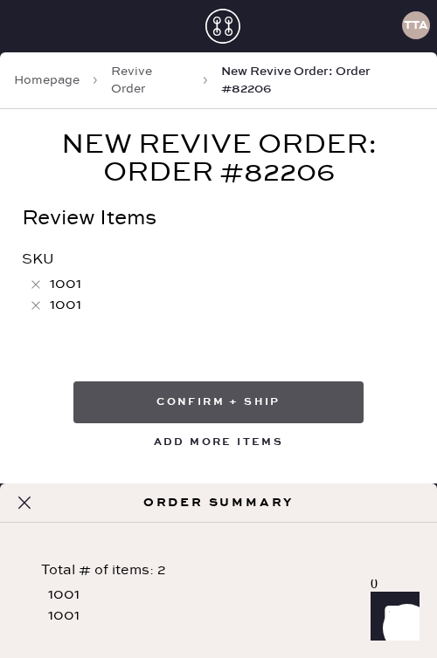
click at [219, 385] on button "Confirm + Ship" at bounding box center [218, 403] width 290 height 42
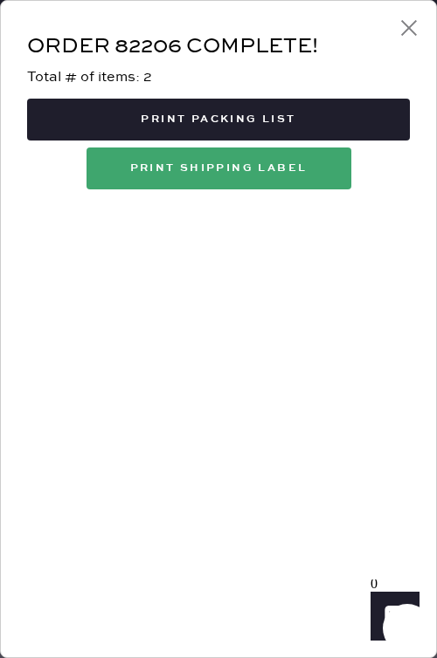
click at [410, 32] on icon at bounding box center [409, 28] width 26 height 26
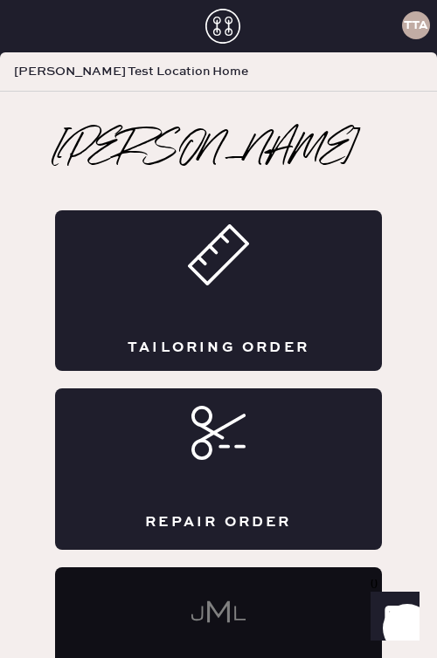
click at [424, 15] on div "TTA" at bounding box center [416, 25] width 28 height 28
click at [418, 33] on div "TTA" at bounding box center [416, 25] width 28 height 28
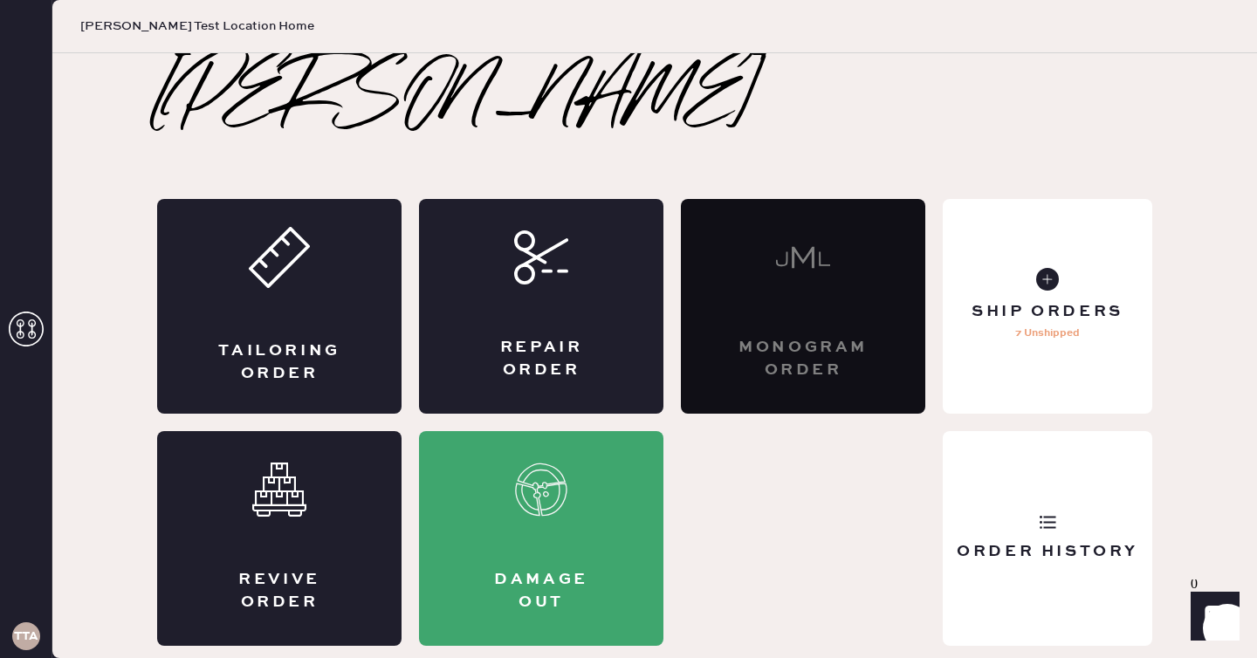
click at [19, 639] on h3 "TTA" at bounding box center [26, 636] width 24 height 12
click at [21, 630] on h3 "TTA" at bounding box center [26, 636] width 24 height 12
click at [17, 329] on icon at bounding box center [26, 329] width 35 height 35
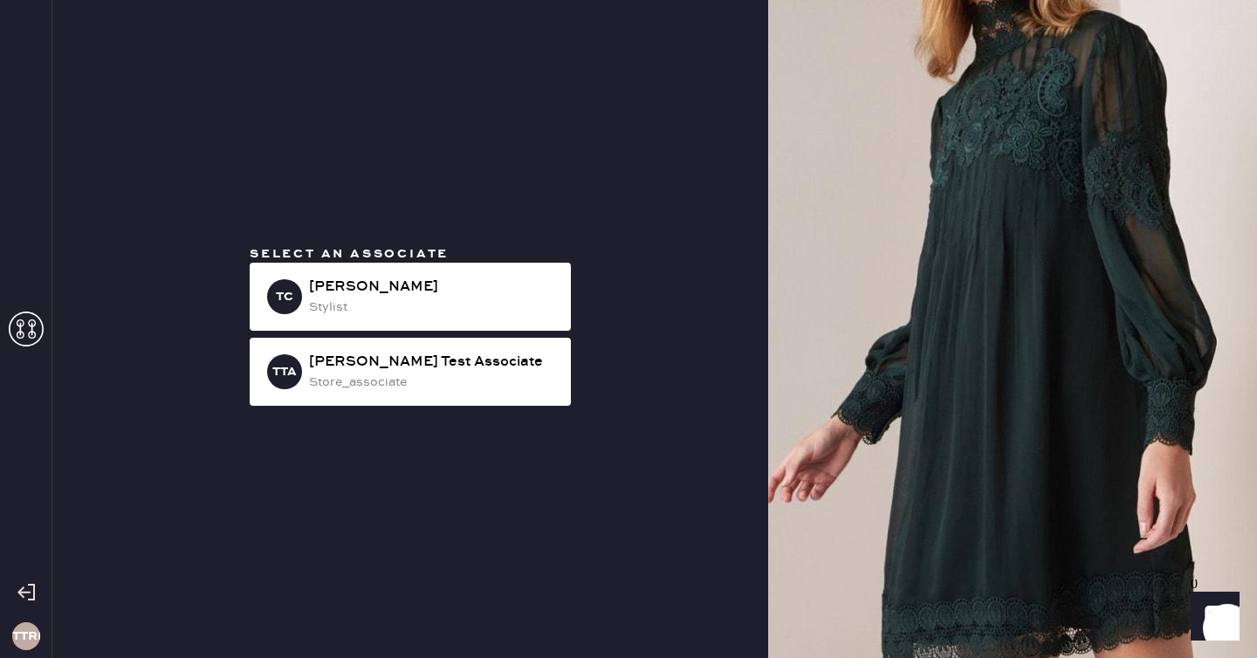
click at [26, 593] on icon at bounding box center [25, 592] width 17 height 17
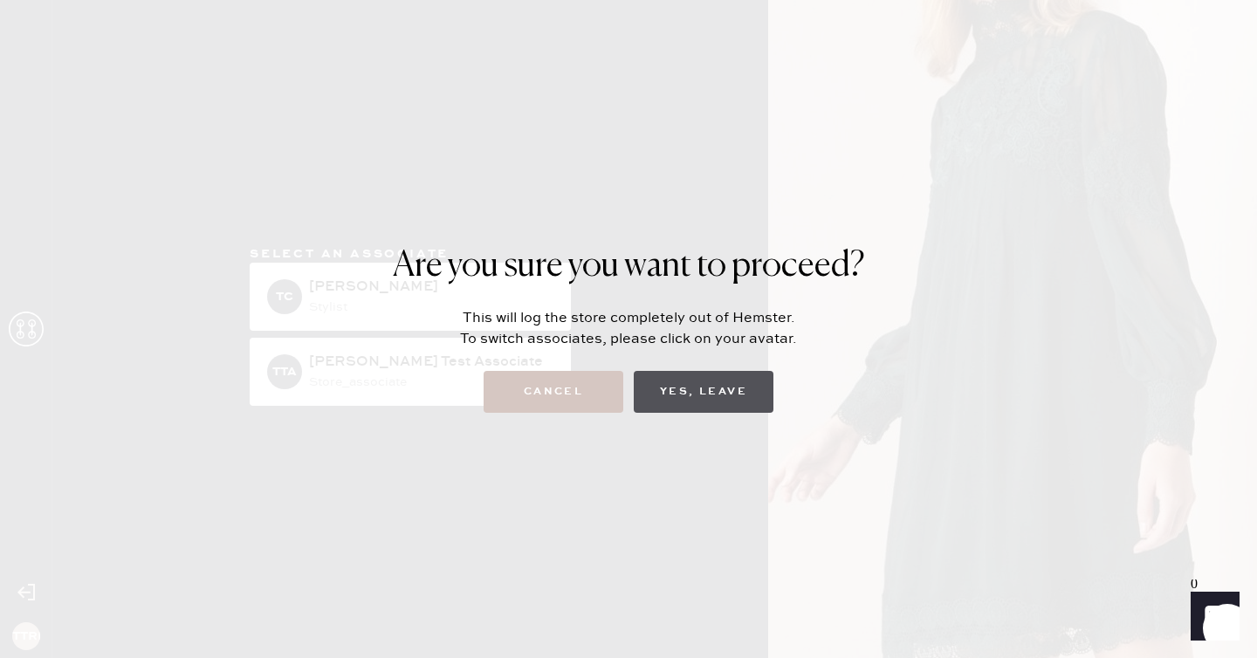
click at [436, 394] on button "Yes, Leave" at bounding box center [704, 392] width 140 height 42
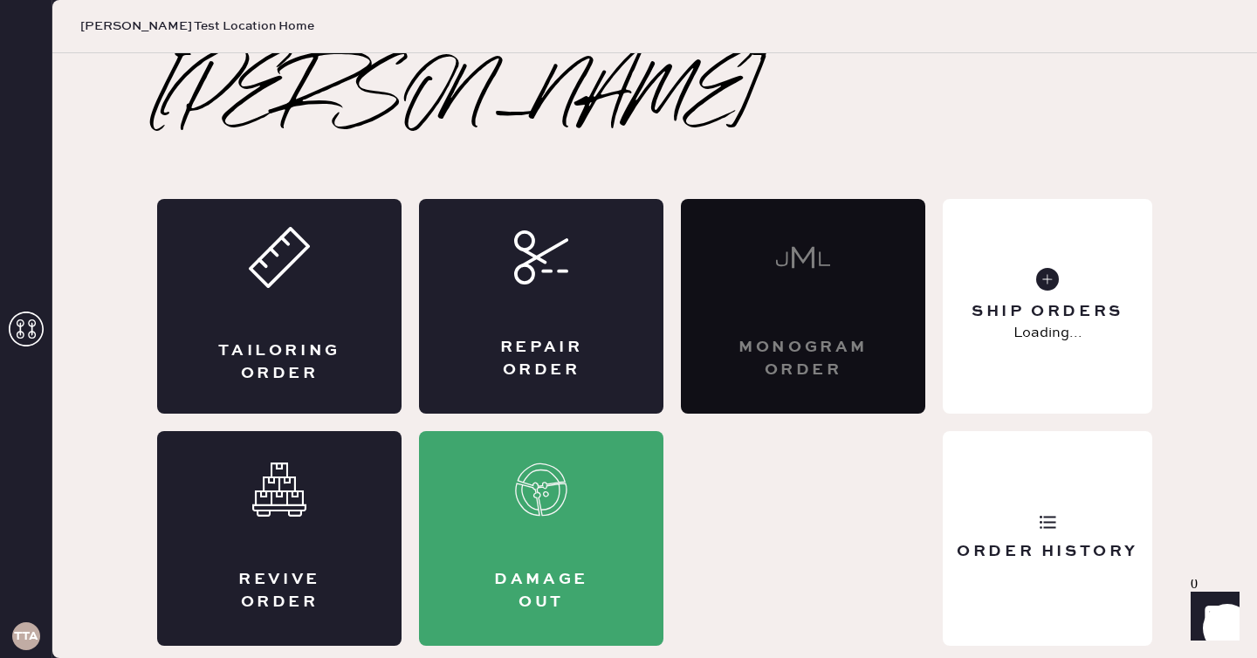
click at [27, 627] on div "TTA" at bounding box center [26, 637] width 28 height 28
